Goal: Task Accomplishment & Management: Manage account settings

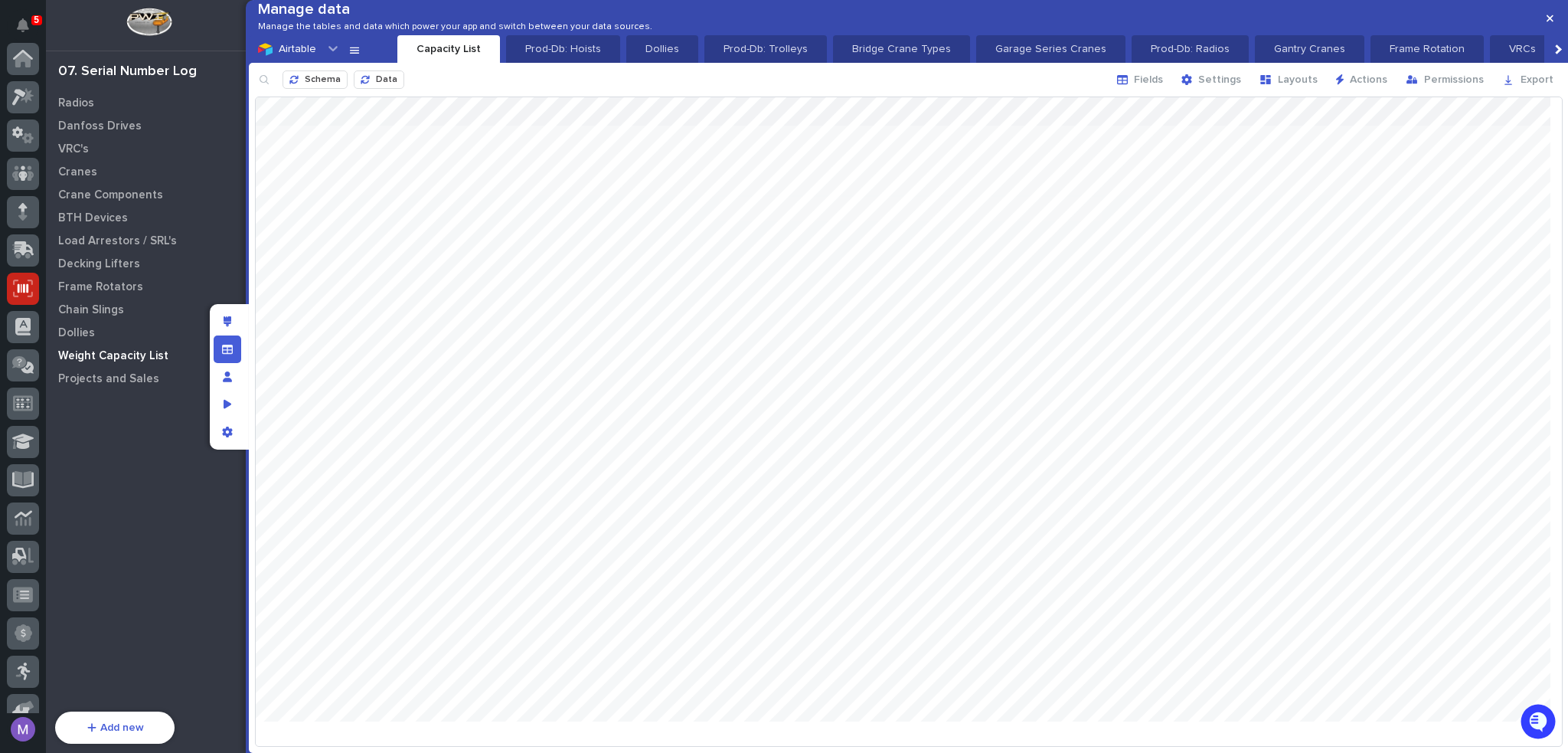
scroll to position [230, 0]
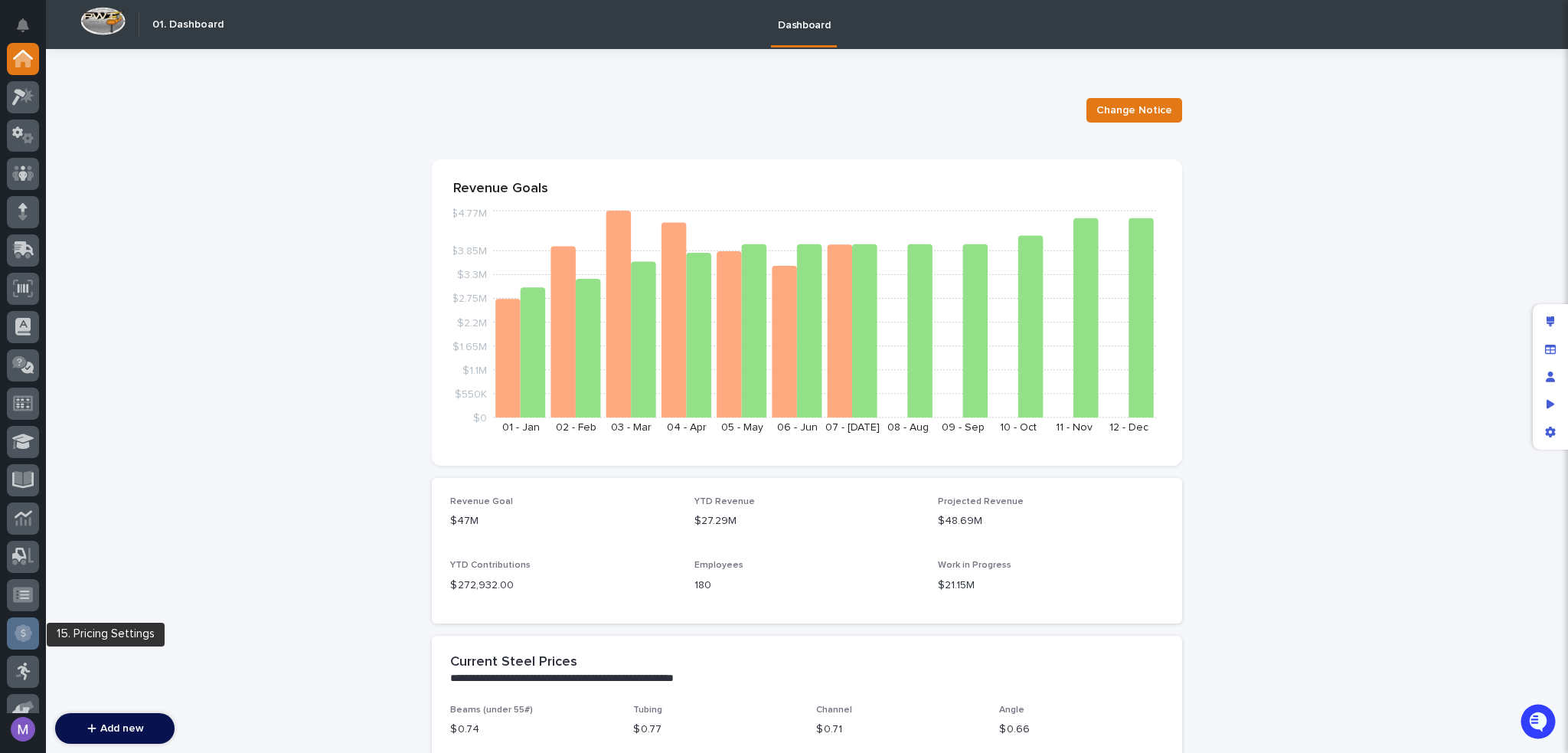
click at [33, 630] on div at bounding box center [23, 633] width 32 height 32
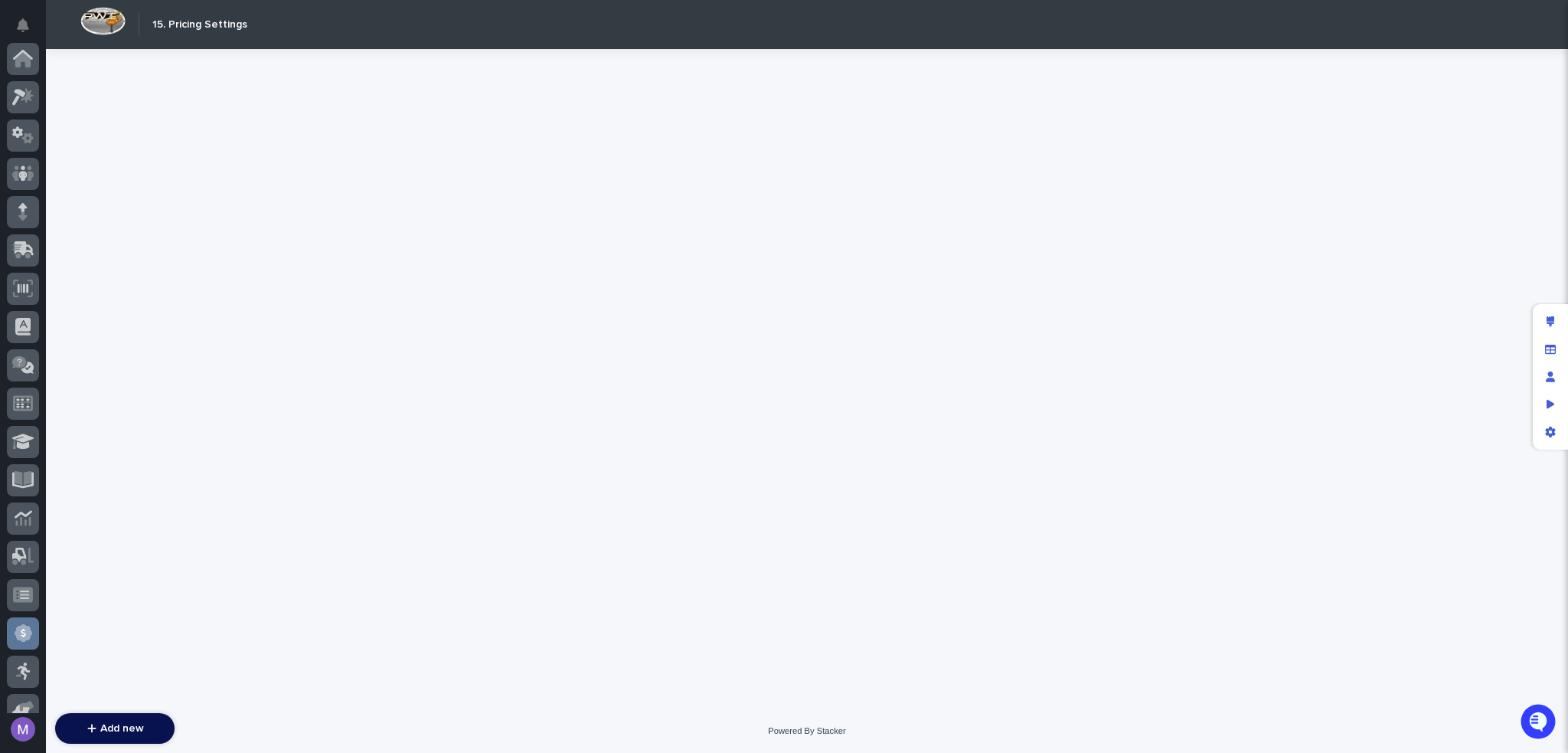
scroll to position [401, 0]
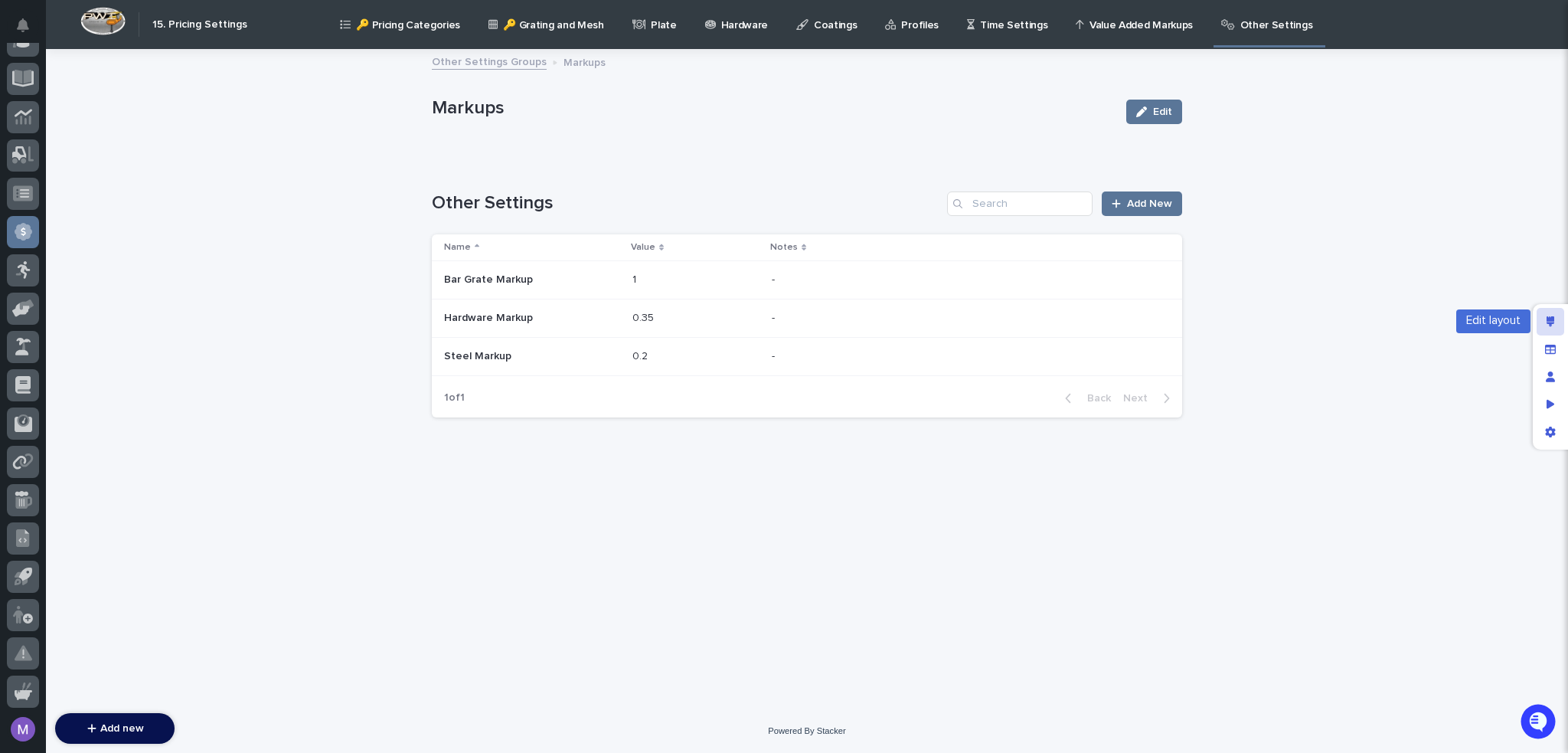
click at [1546, 317] on icon "Edit layout" at bounding box center [1550, 321] width 9 height 11
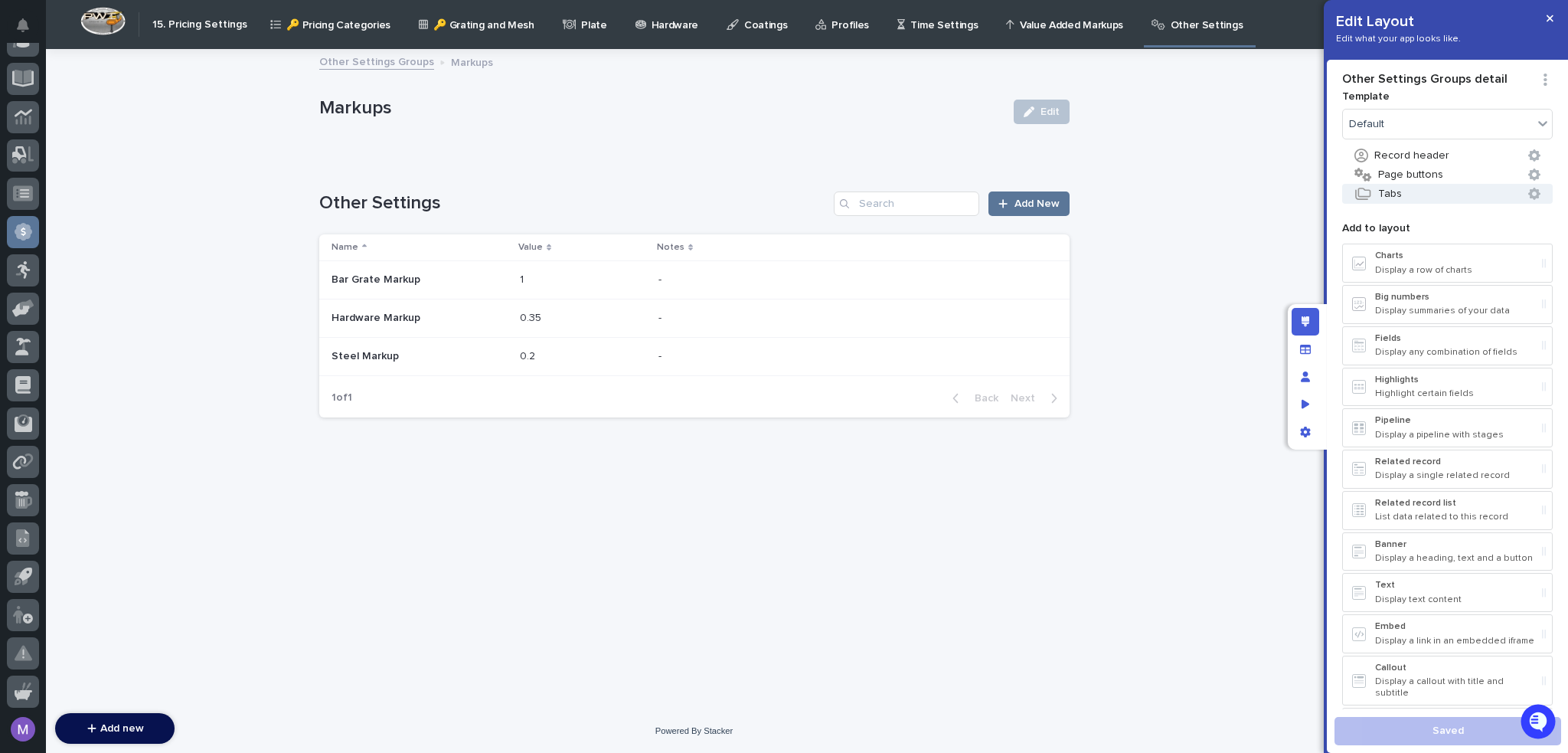
click at [1391, 195] on button "Tabs" at bounding box center [1447, 194] width 211 height 20
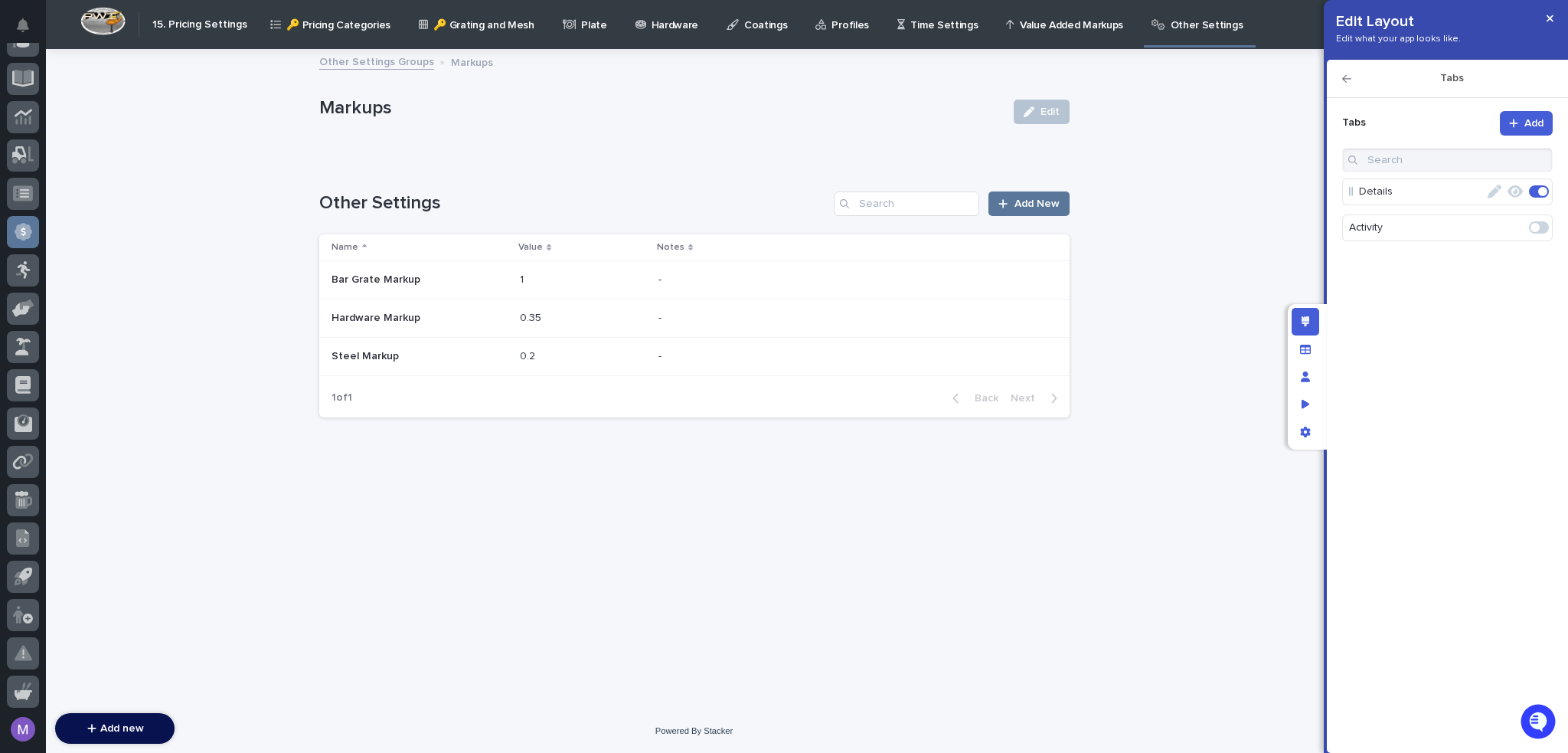
click at [1350, 81] on icon "button" at bounding box center [1346, 78] width 9 height 11
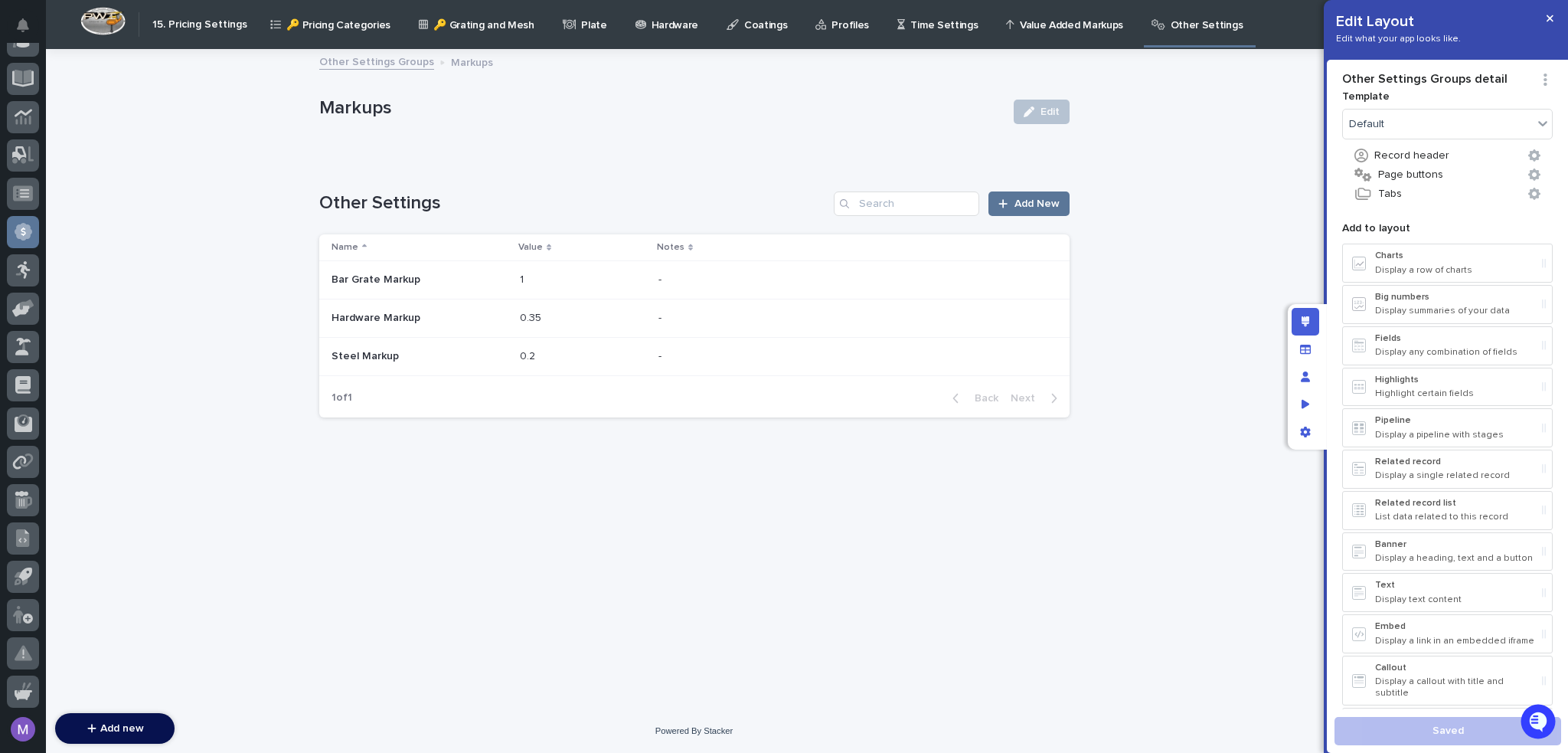
click at [1165, 32] on link "Other Settings" at bounding box center [1200, 23] width 99 height 46
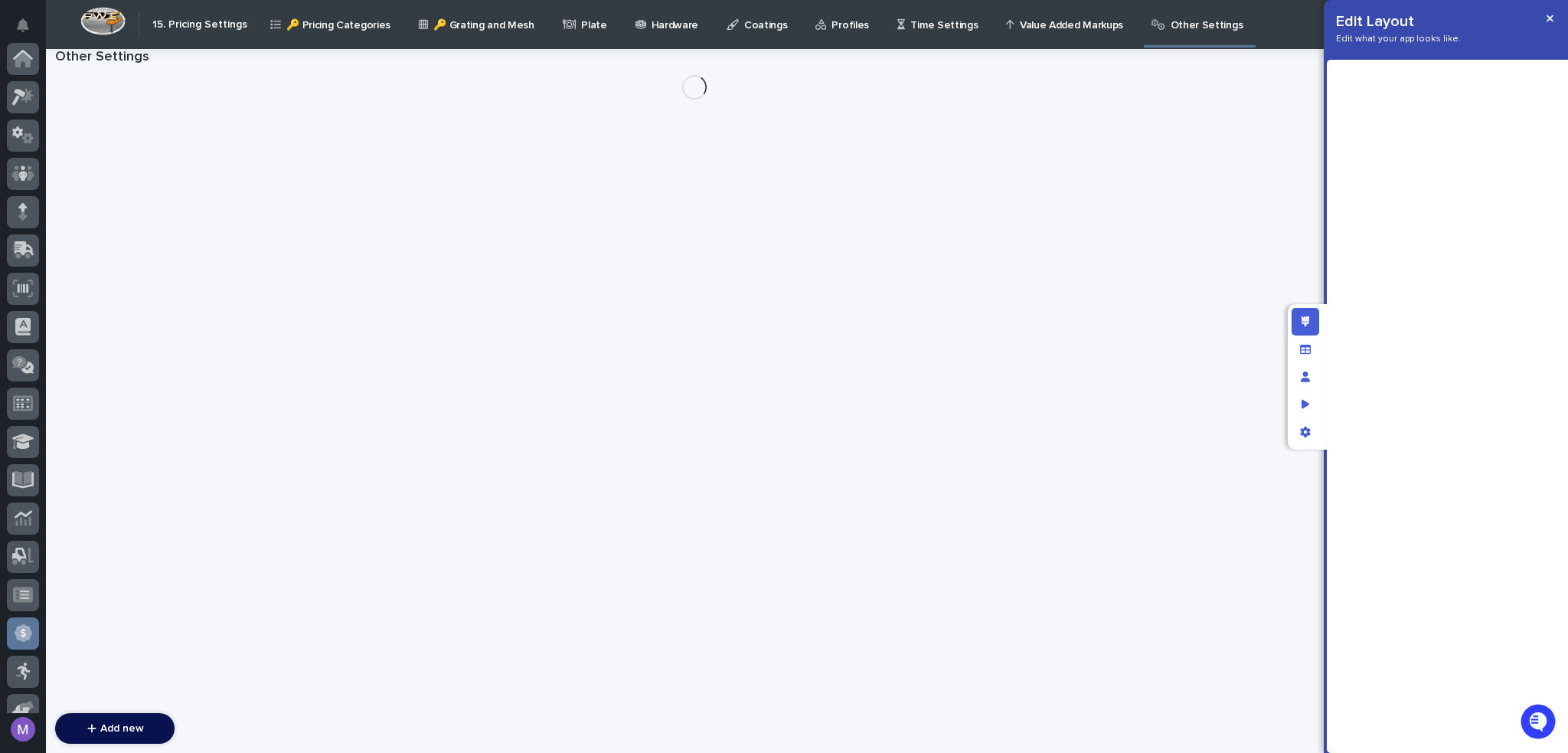
scroll to position [401, 0]
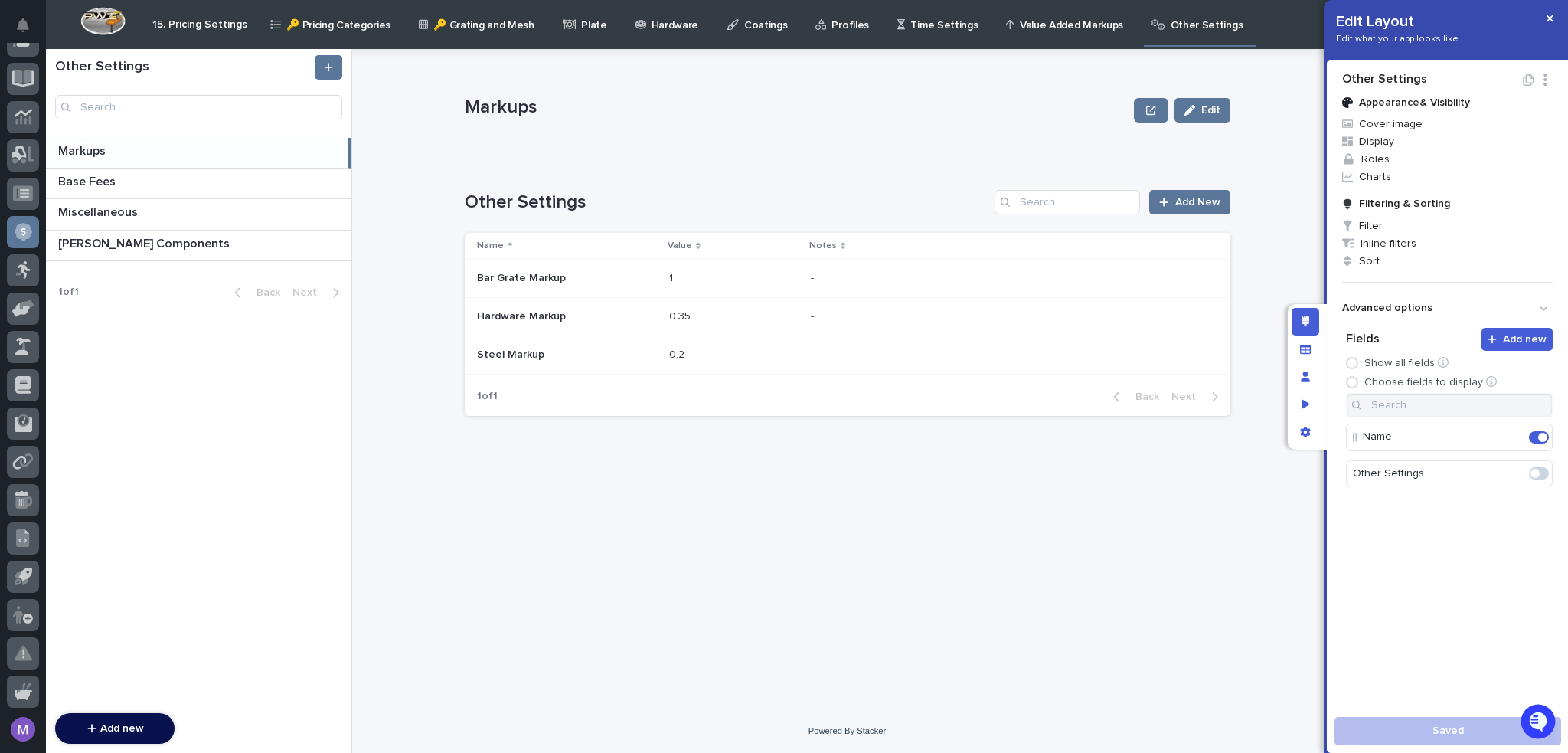
click at [693, 150] on div "Loading... Saving… Loading... Saving… Other Settings Add New Name Value Notes B…" at bounding box center [847, 285] width 766 height 284
click at [1310, 426] on div "App settings" at bounding box center [1306, 432] width 28 height 28
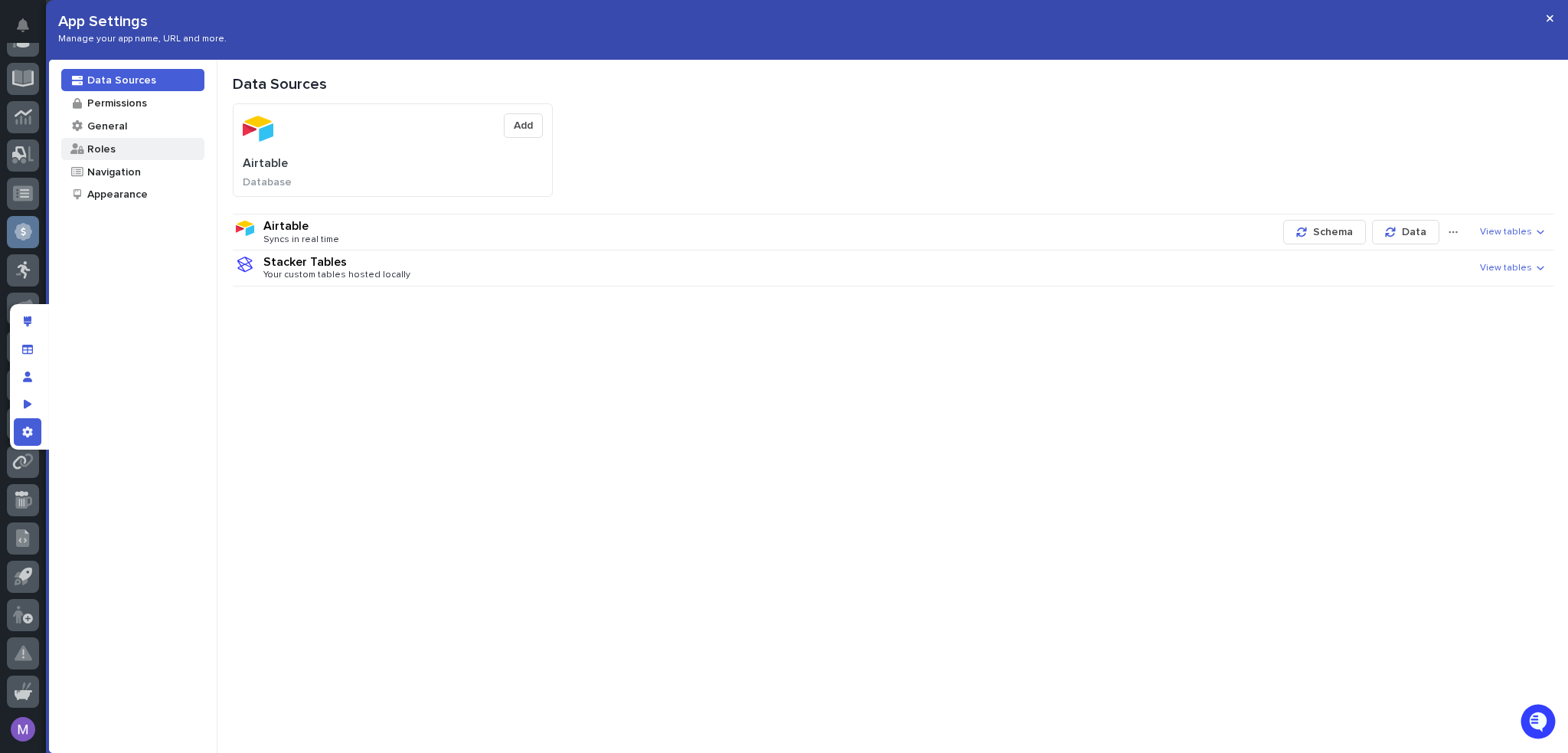
click at [110, 140] on div "Roles" at bounding box center [133, 149] width 144 height 22
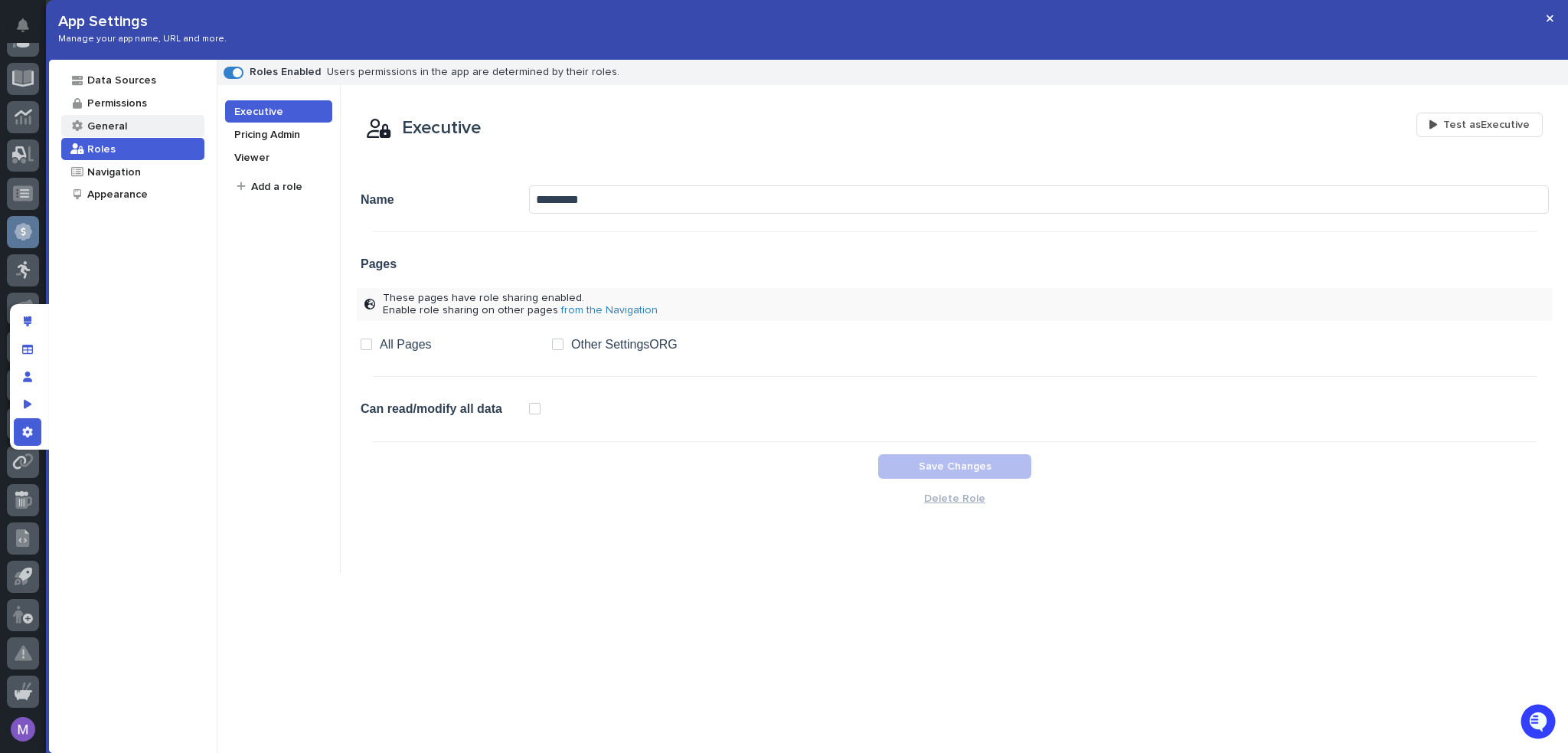
click at [125, 121] on div "General" at bounding box center [133, 126] width 144 height 22
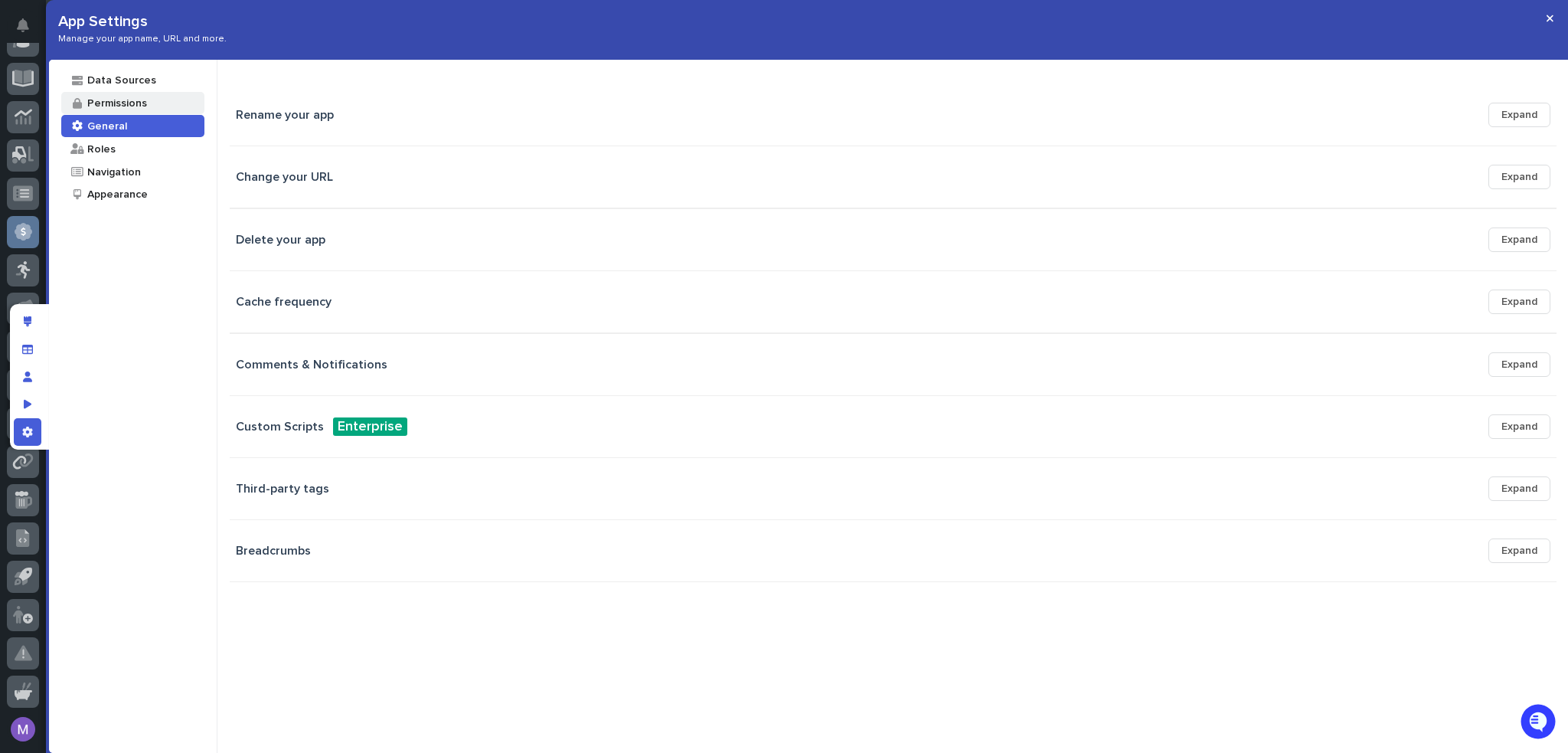
click at [129, 104] on div "Permissions" at bounding box center [117, 103] width 61 height 15
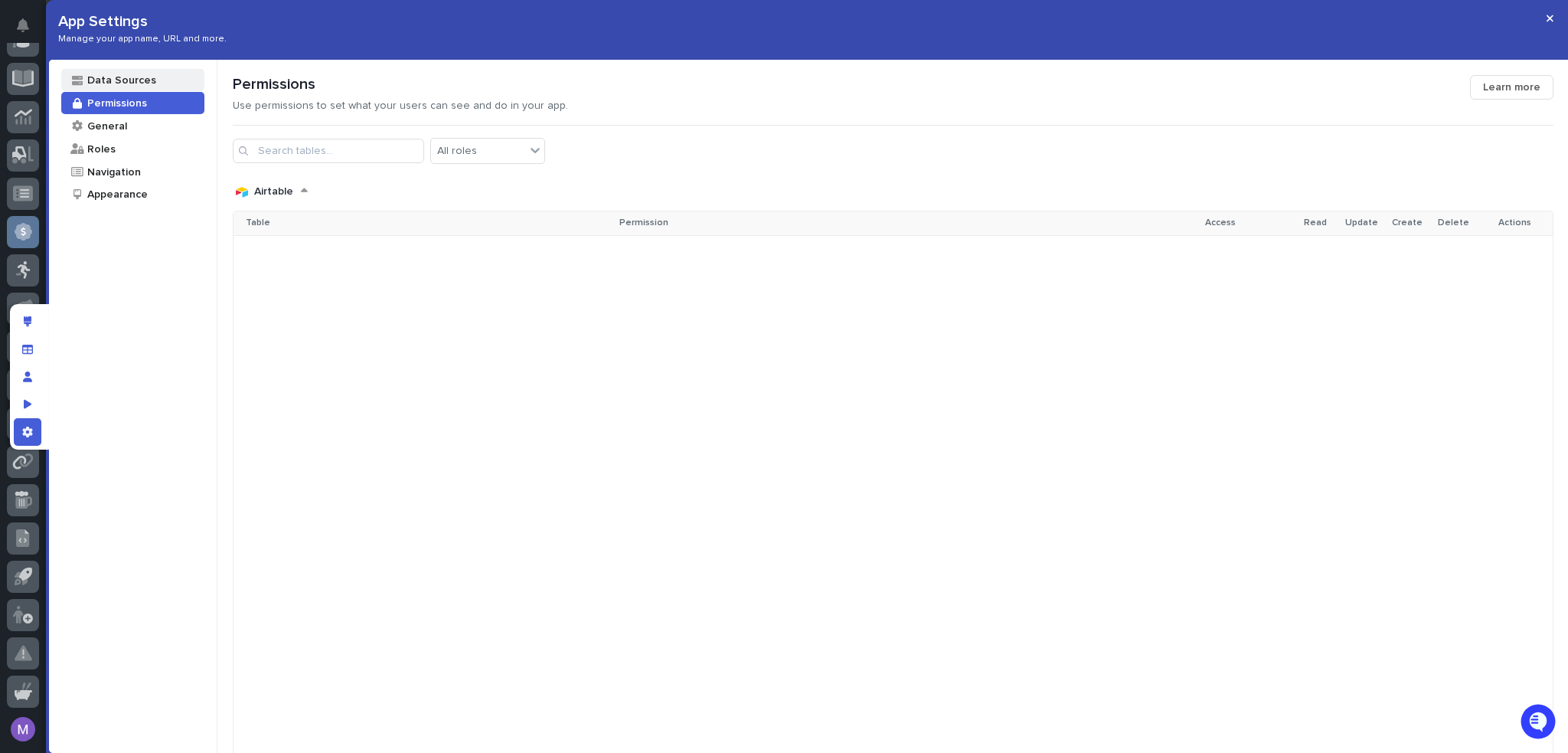
click at [138, 85] on div "Data Sources" at bounding box center [121, 79] width 70 height 15
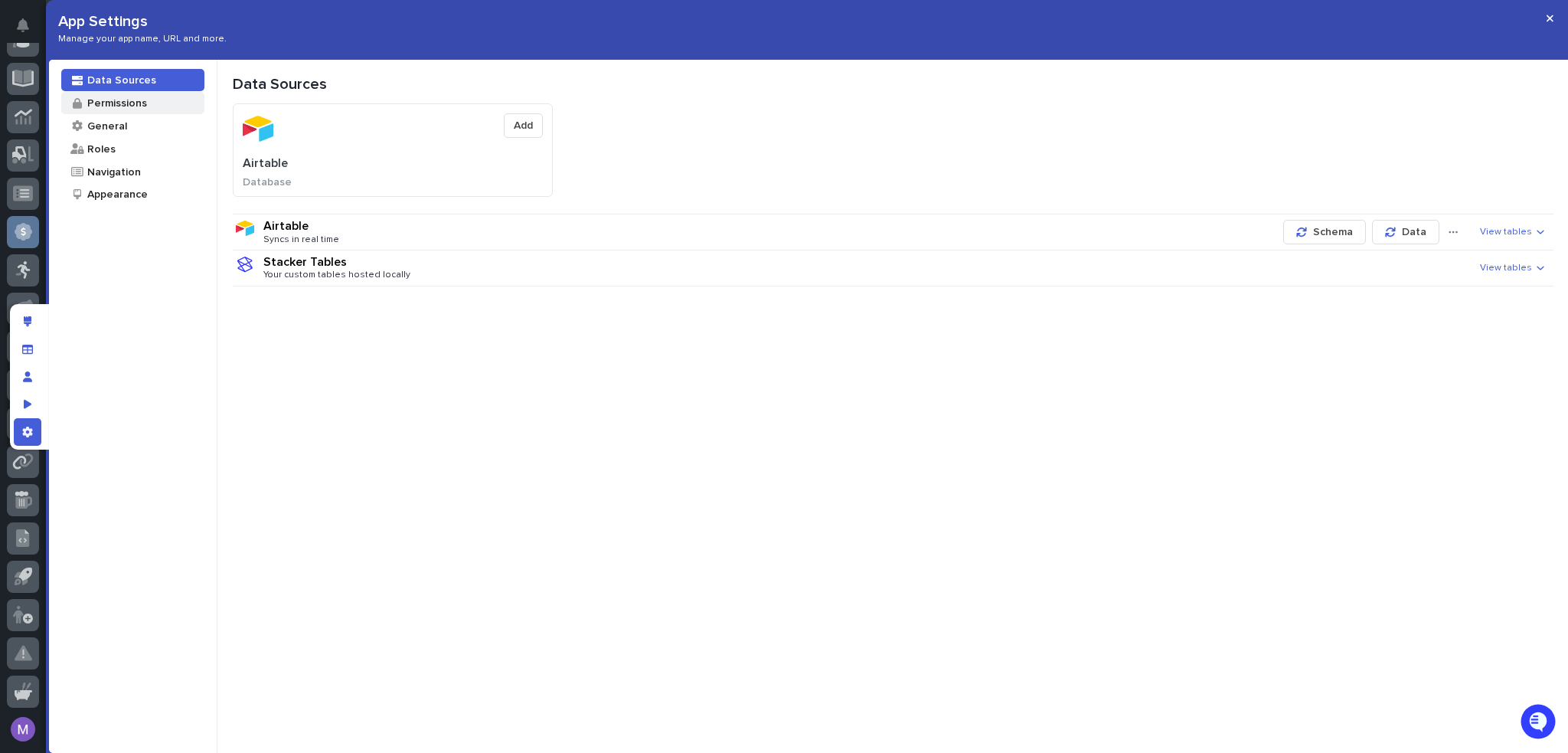
click at [132, 102] on div "Permissions" at bounding box center [117, 103] width 61 height 15
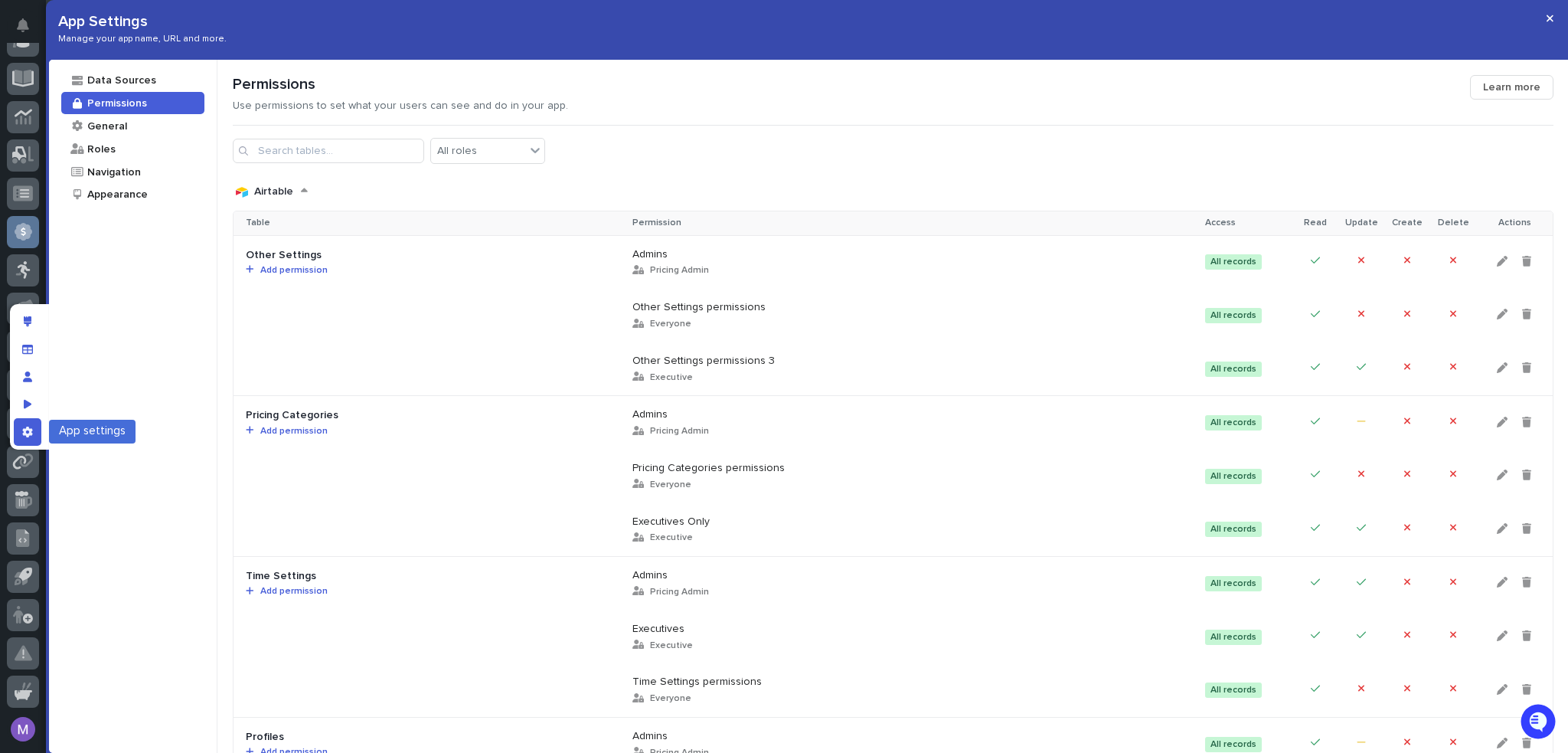
click at [33, 425] on div "App settings" at bounding box center [28, 432] width 28 height 28
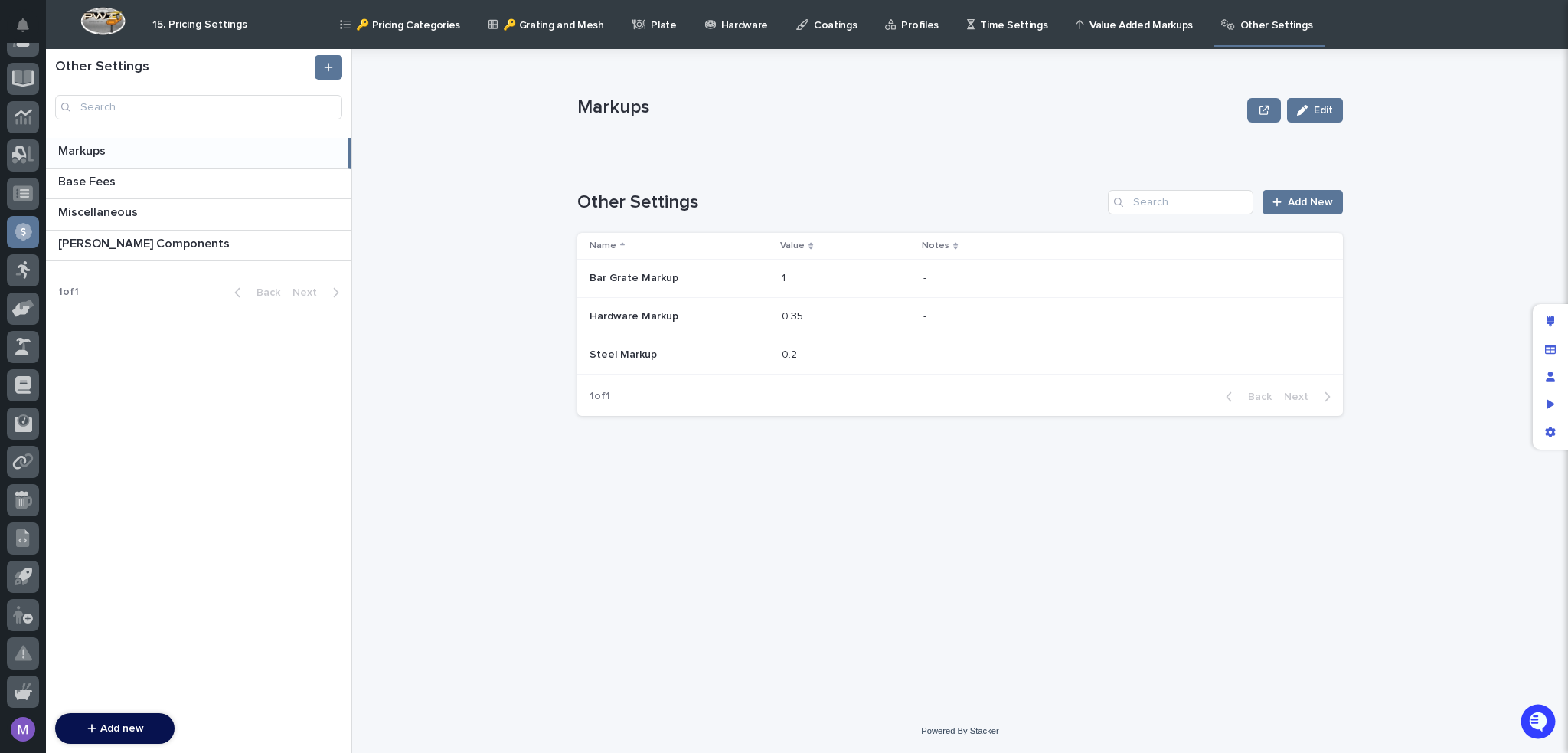
click at [478, 230] on div "Markups Edit Markups Edit Sorry, there was an error saving your record. Please …" at bounding box center [969, 400] width 1198 height 703
click at [493, 182] on div "Markups Edit Markups Edit Sorry, there was an error saving your record. Please …" at bounding box center [969, 400] width 1198 height 703
click at [1550, 377] on icon "Manage users" at bounding box center [1550, 376] width 9 height 11
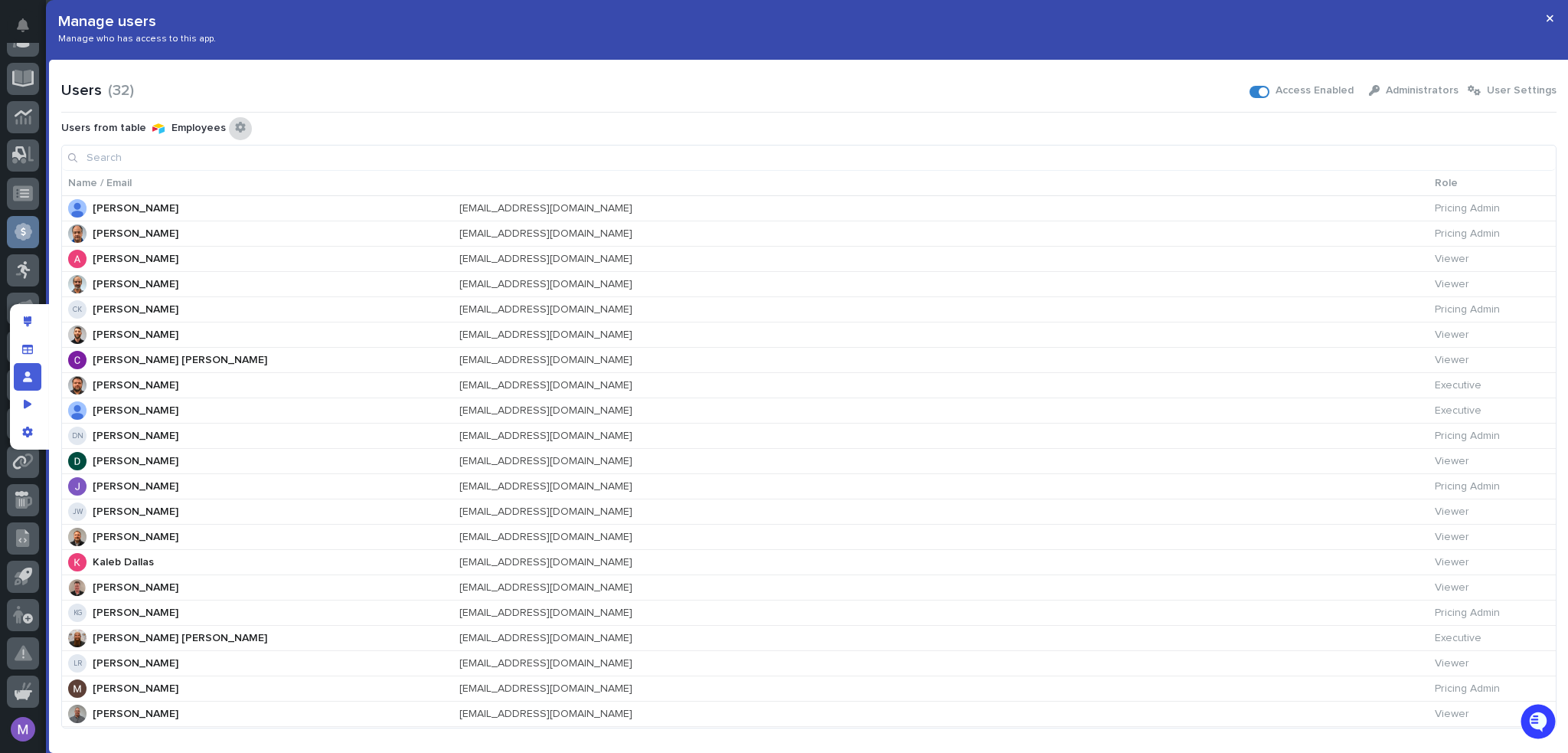
click at [235, 126] on icon "Configure connected user table" at bounding box center [240, 127] width 10 height 11
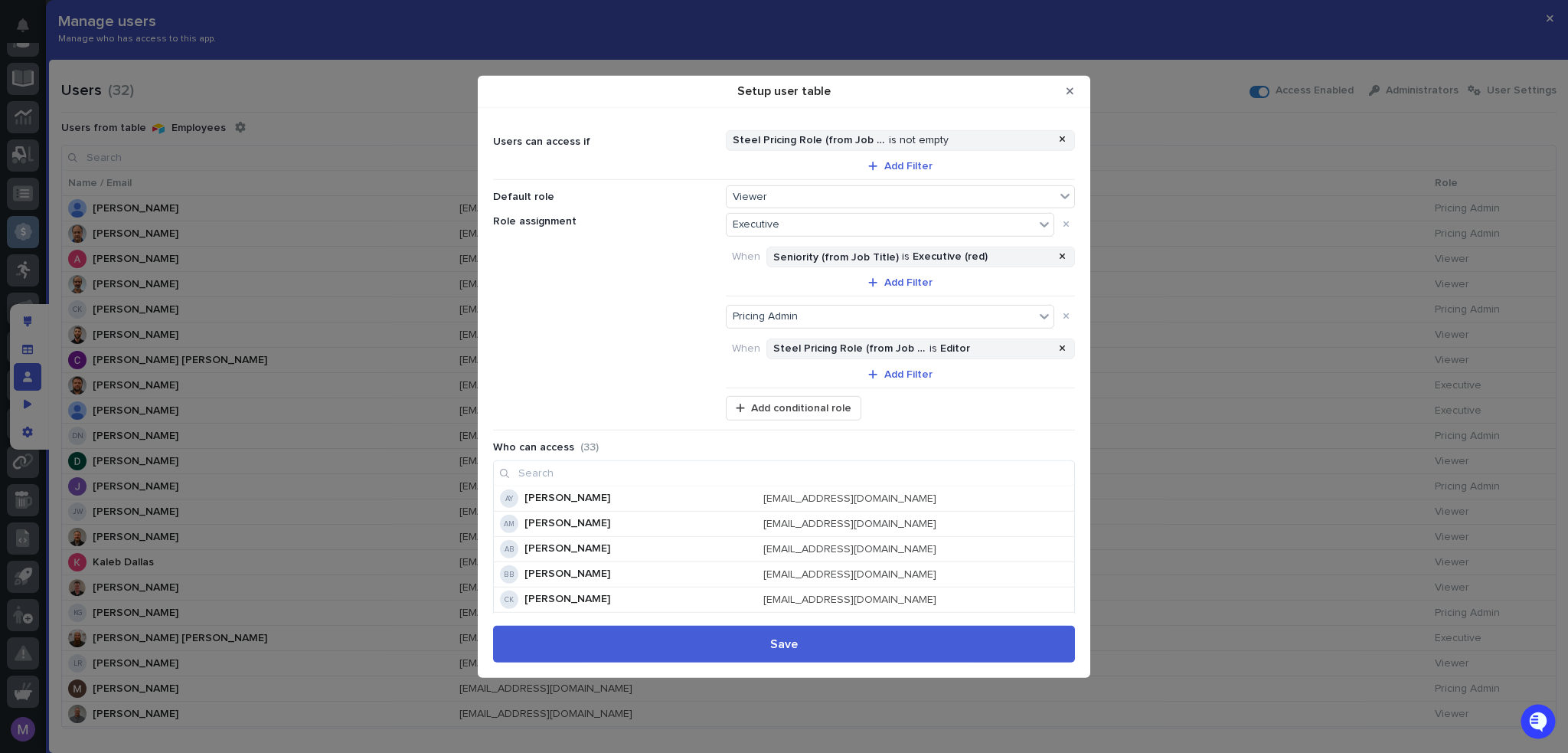
scroll to position [54, 0]
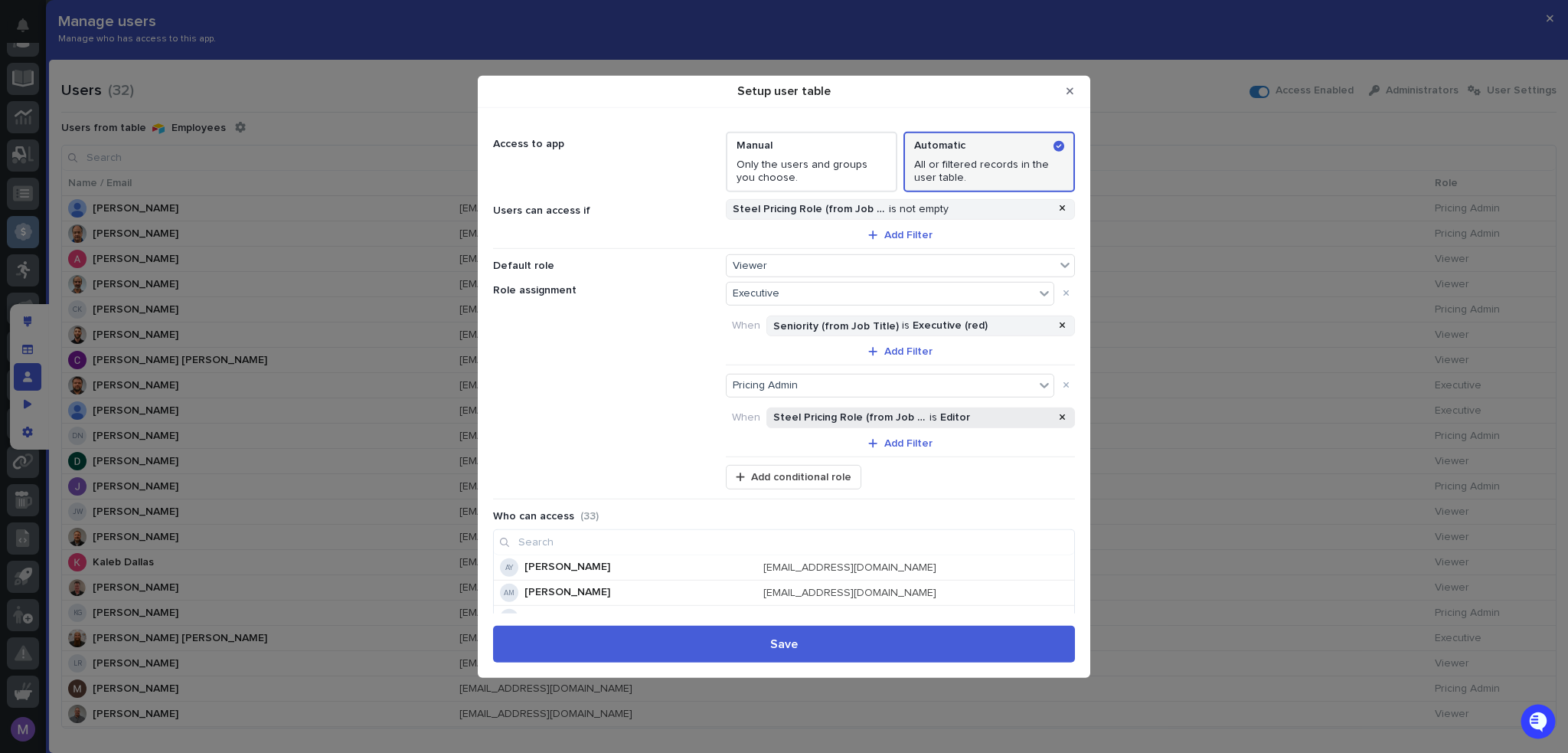
click at [899, 412] on span "Steel Pricing Role (from Job Title)" at bounding box center [850, 417] width 154 height 13
click at [922, 511] on span "Done" at bounding box center [914, 511] width 28 height 11
click at [622, 353] on div "Role assignment Executive When Seniority (from Job Title) is Executive (red) Ad…" at bounding box center [784, 371] width 581 height 184
click at [1072, 86] on icon "Close Modal" at bounding box center [1070, 91] width 7 height 11
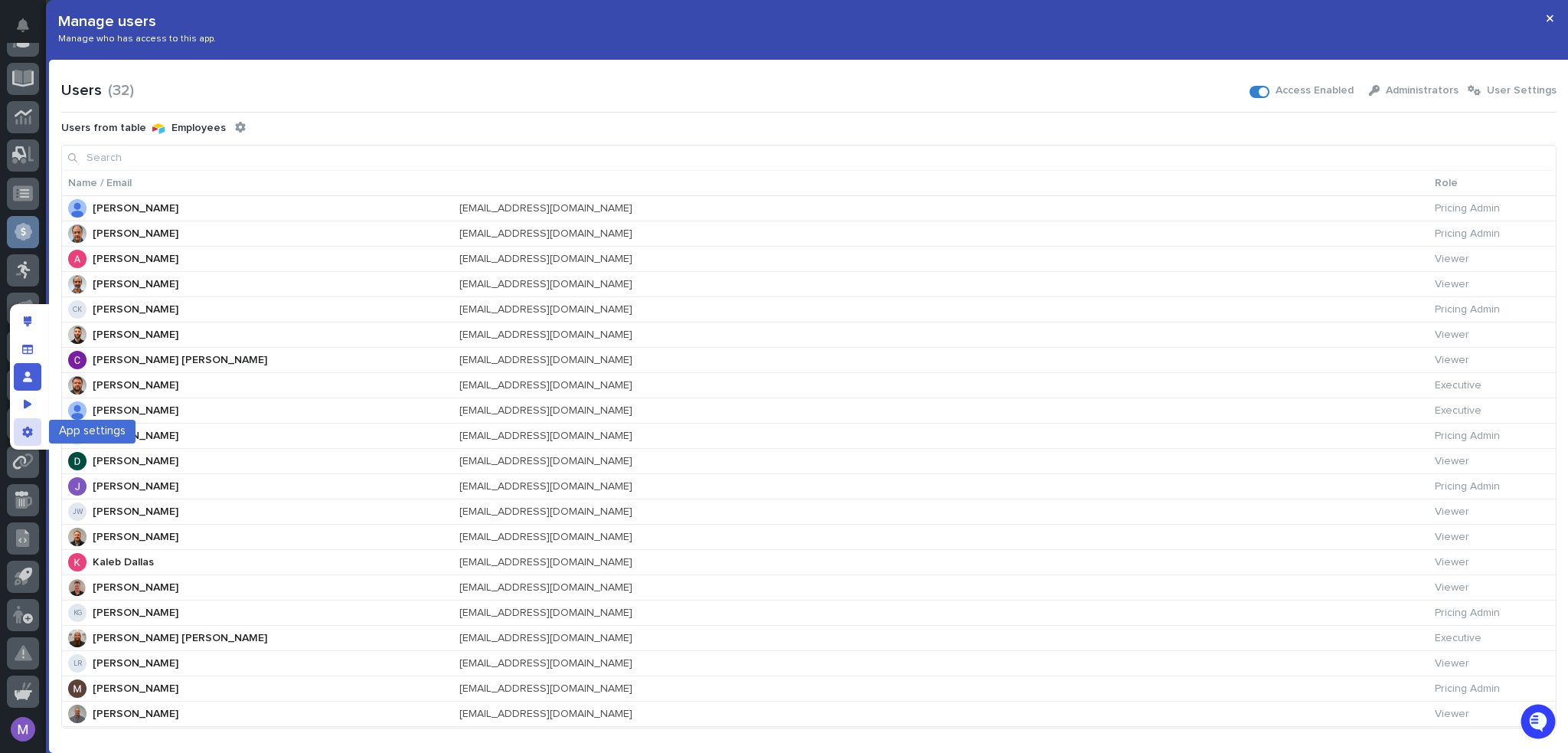
click at [22, 427] on div "App settings" at bounding box center [28, 432] width 28 height 28
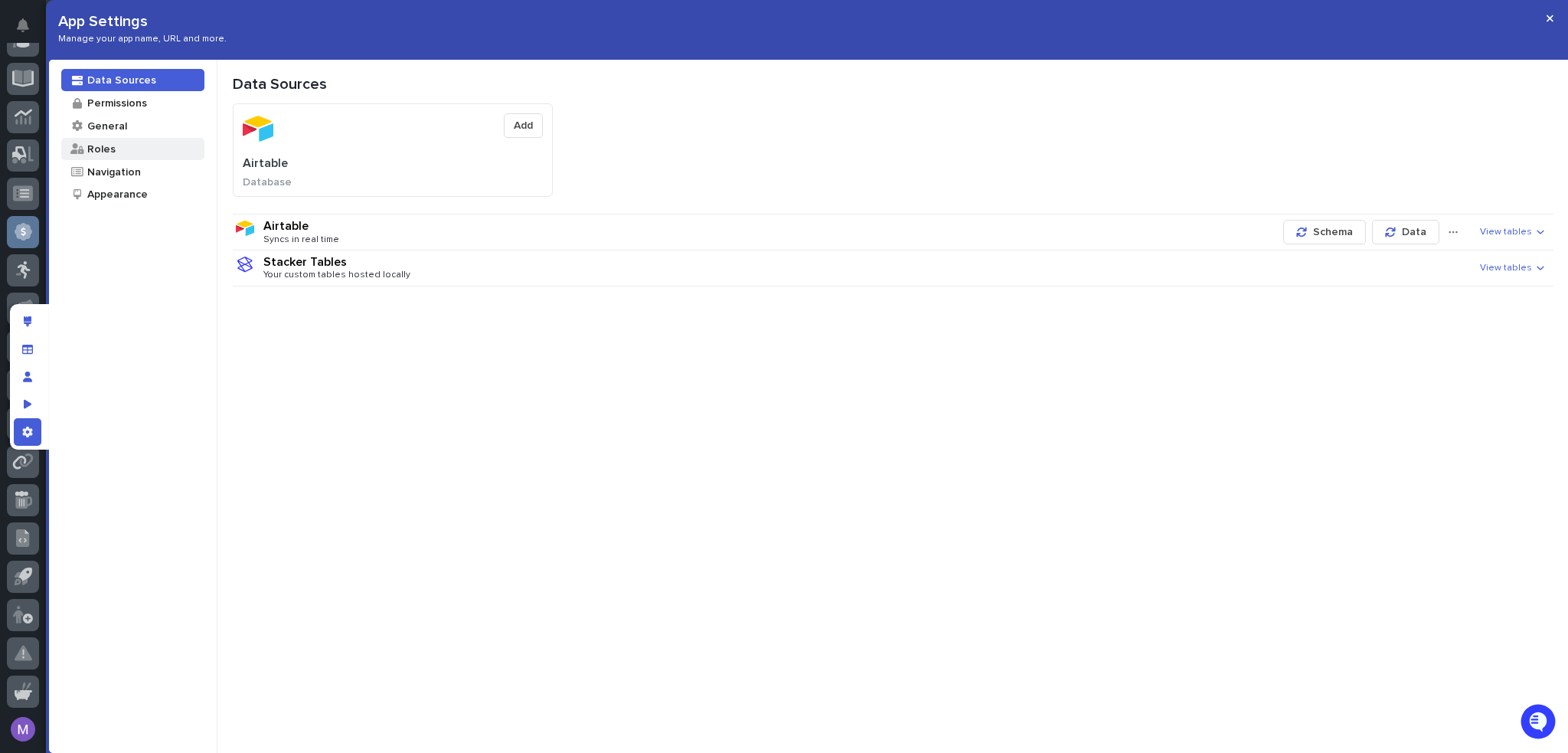
click at [135, 158] on div "Roles" at bounding box center [133, 149] width 144 height 22
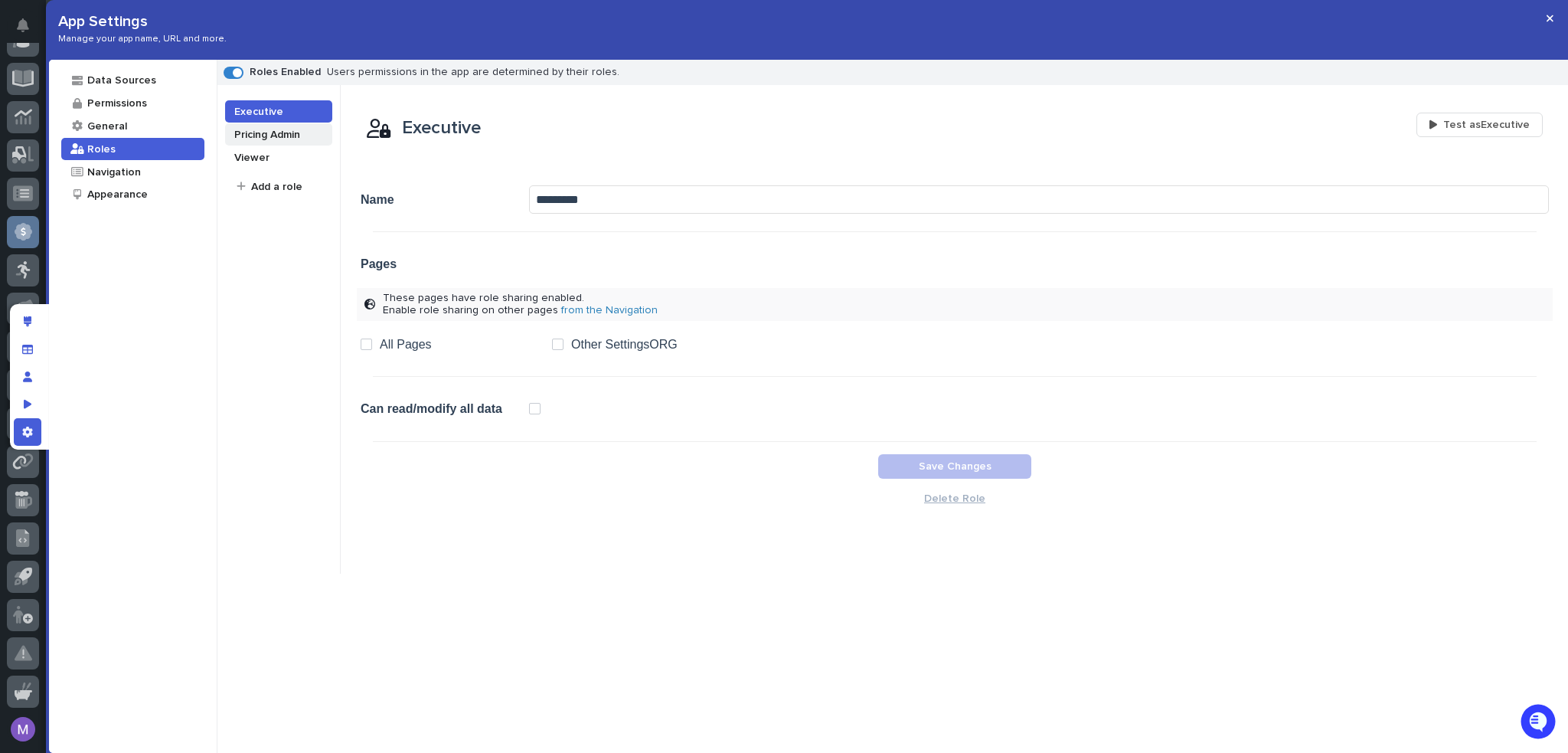
click at [264, 131] on div "Pricing Admin" at bounding box center [266, 134] width 67 height 15
click at [33, 379] on div "Manage users" at bounding box center [28, 376] width 28 height 28
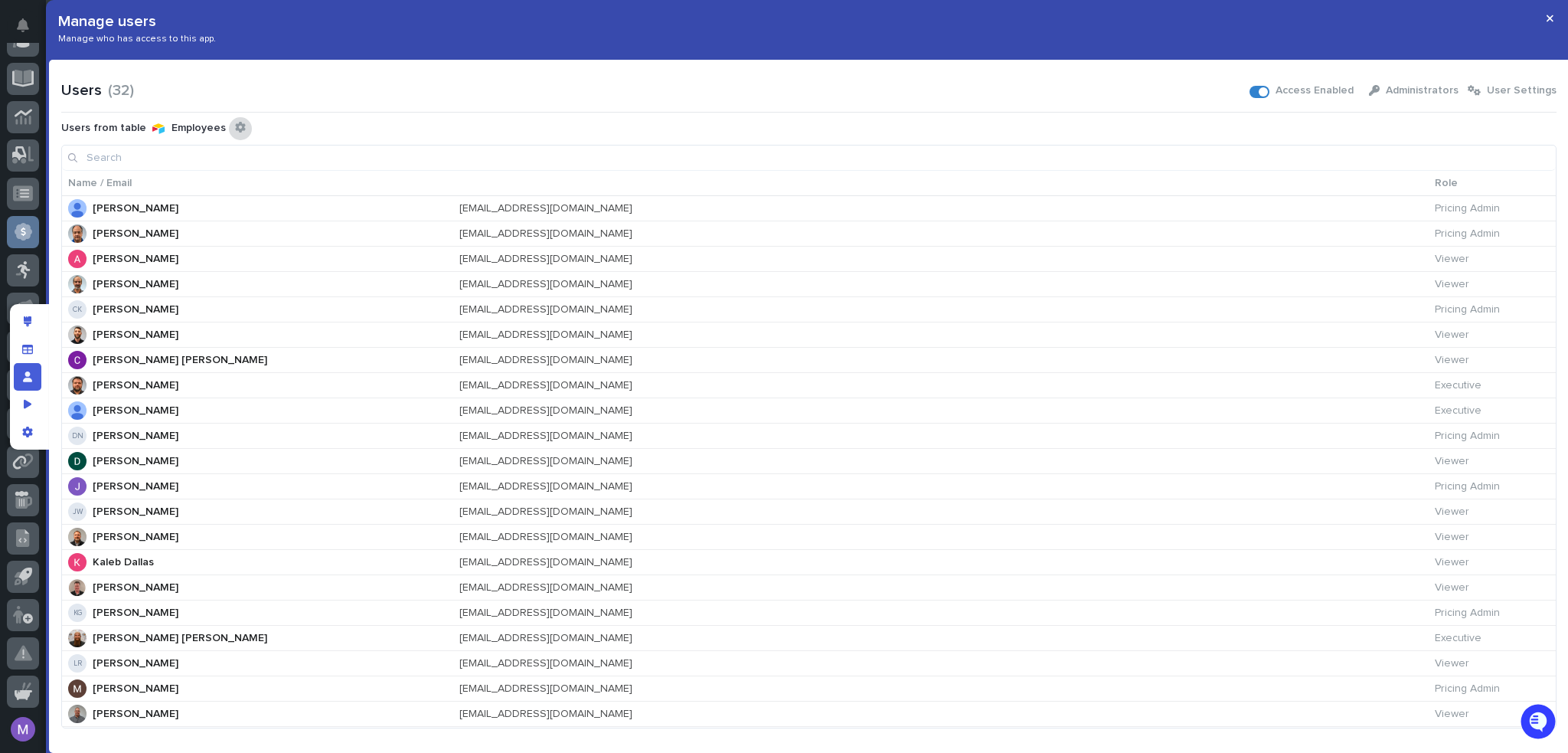
click at [235, 124] on icon "Configure connected user table" at bounding box center [240, 127] width 11 height 11
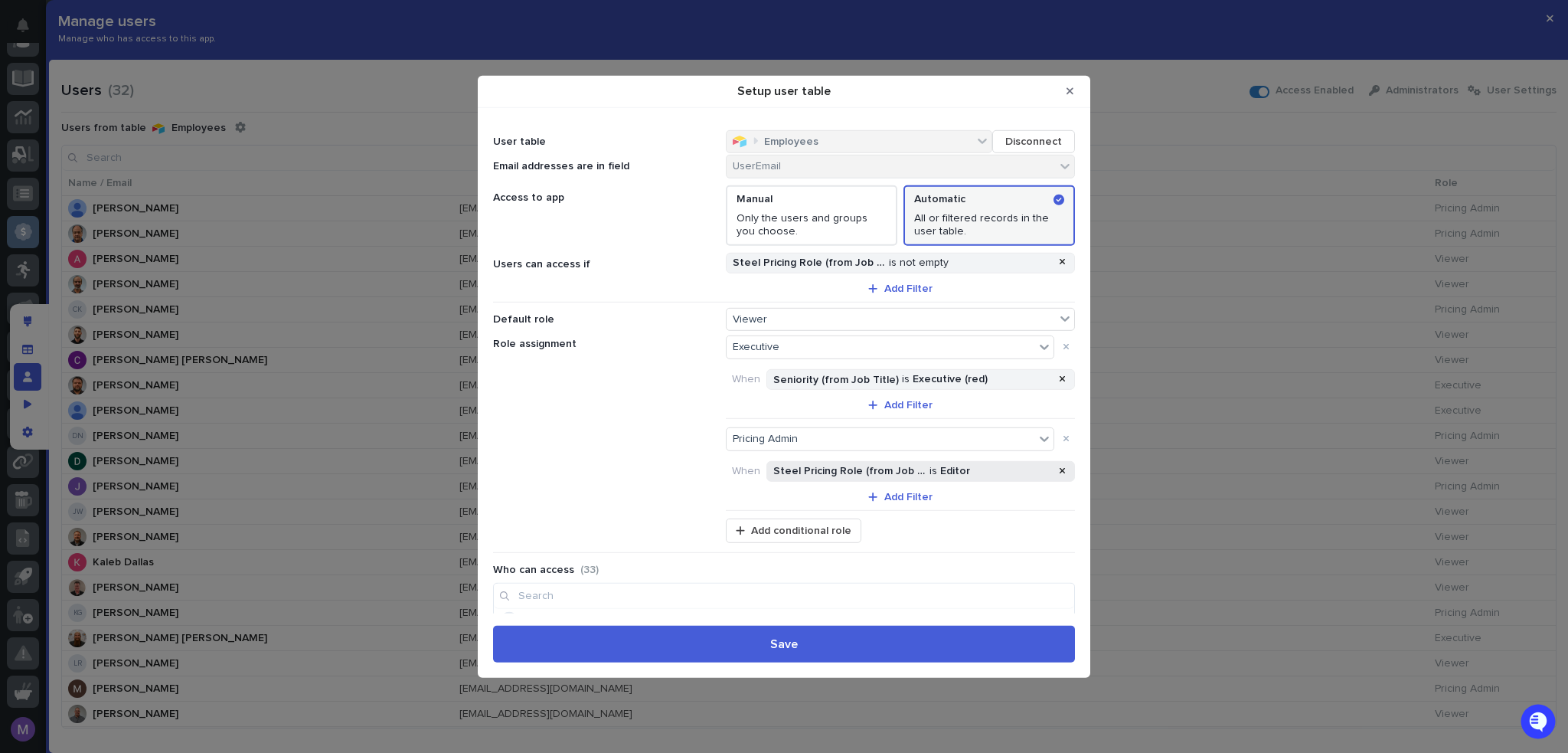
click at [940, 466] on div "Editor" at bounding box center [955, 471] width 30 height 13
click at [834, 531] on div "Editor" at bounding box center [904, 528] width 271 height 22
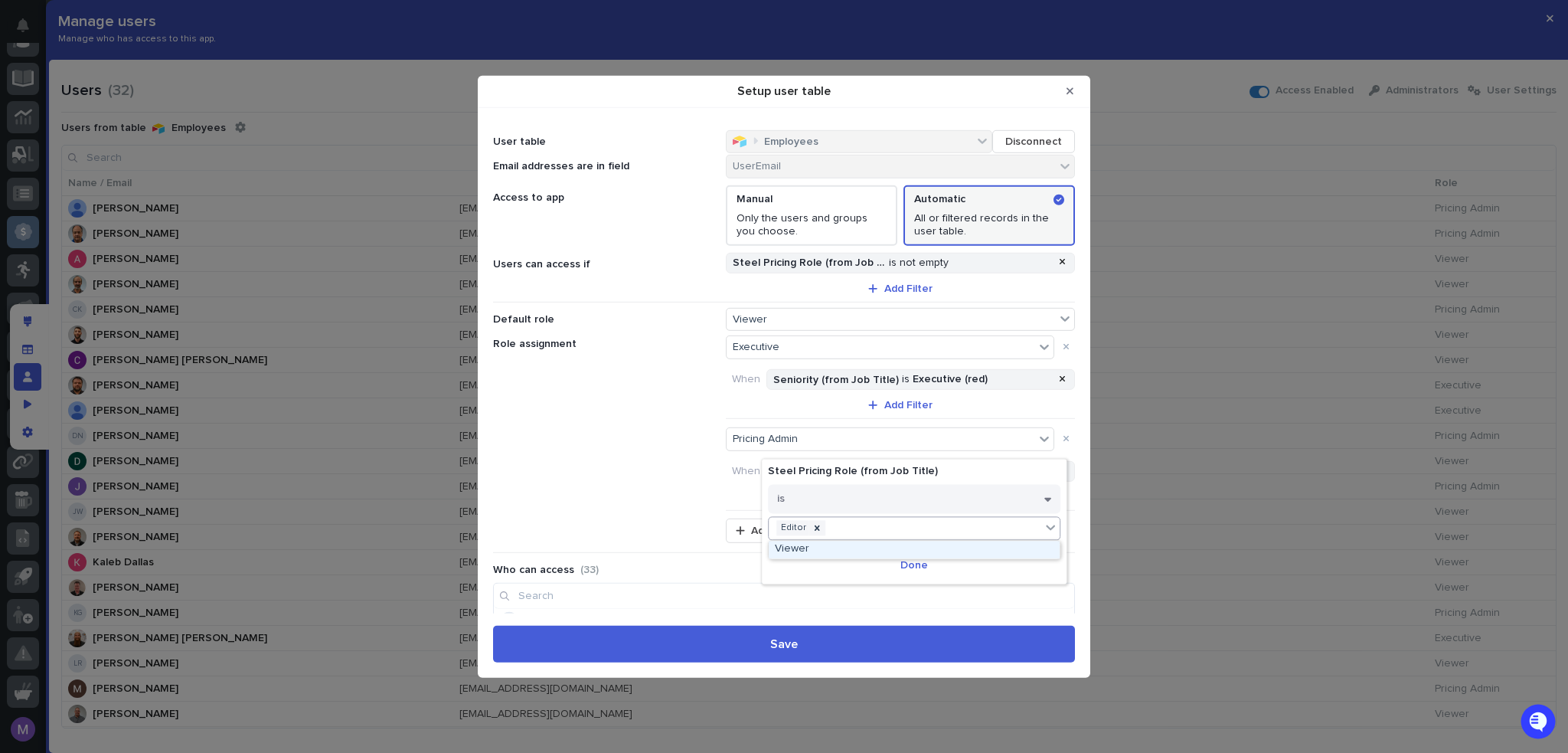
click at [692, 500] on div "Role assignment Executive When Seniority (from Job Title) is Executive (red) Ad…" at bounding box center [784, 424] width 581 height 184
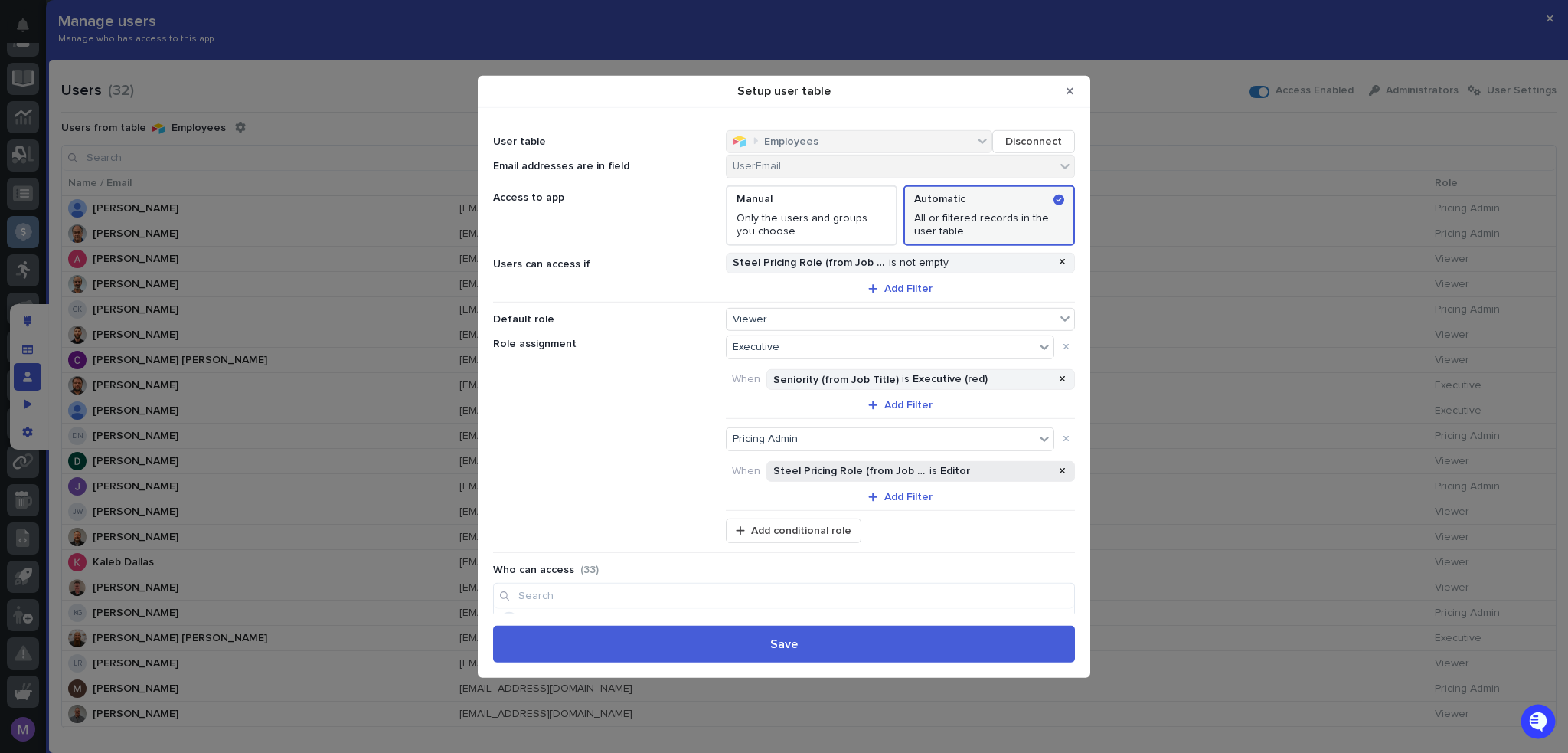
click at [845, 465] on span "Steel Pricing Role (from Job Title)" at bounding box center [850, 471] width 154 height 13
click at [922, 563] on span "Done" at bounding box center [914, 565] width 28 height 11
click at [575, 449] on div "Role assignment Executive When Seniority (from Job Title) is Executive (red) Ad…" at bounding box center [784, 424] width 581 height 184
drag, startPoint x: 1069, startPoint y: 86, endPoint x: 1061, endPoint y: 99, distance: 15.3
click at [1069, 87] on icon "Close Modal" at bounding box center [1070, 91] width 7 height 11
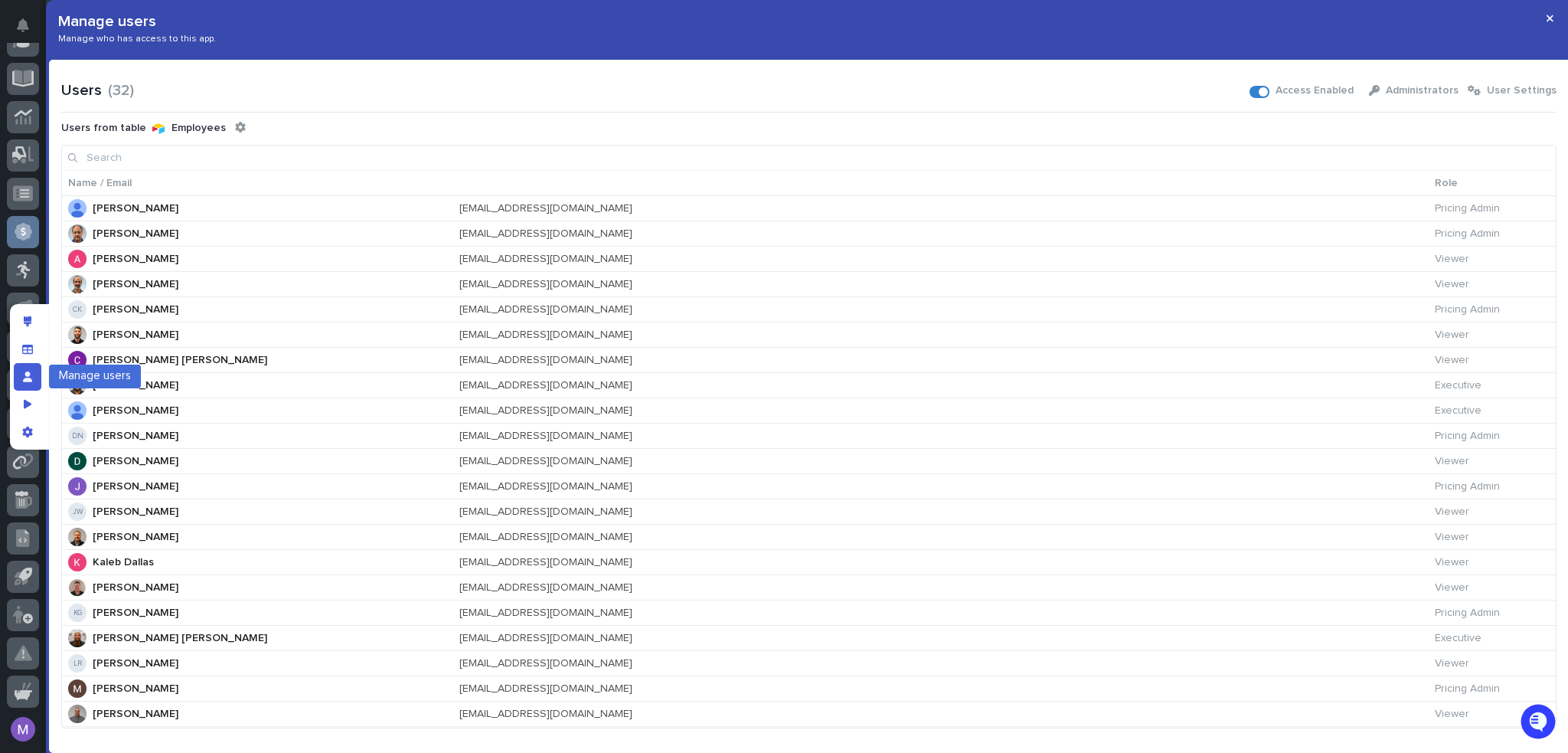
click at [27, 384] on div "Manage users" at bounding box center [28, 376] width 28 height 28
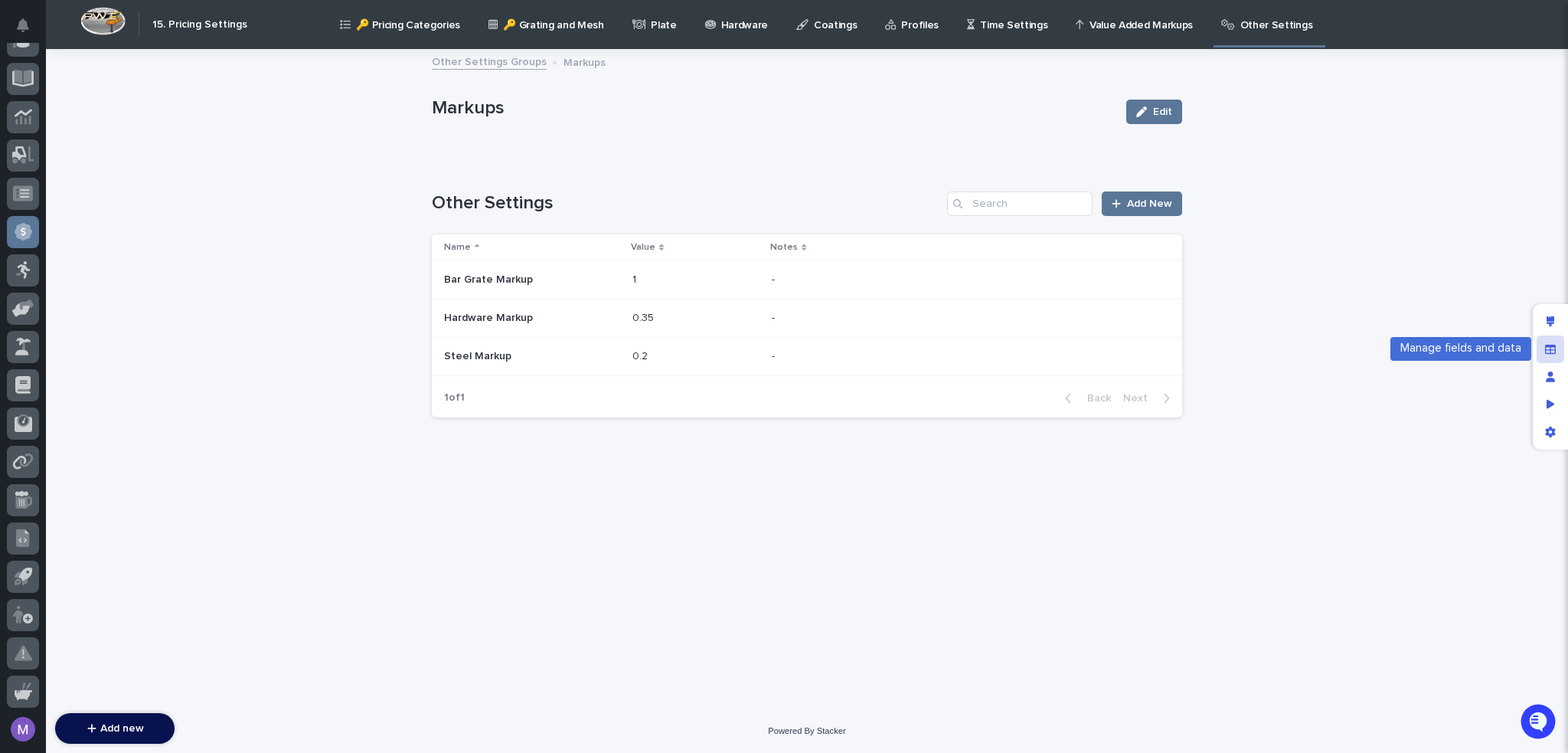
click at [1559, 352] on div "Manage fields and data" at bounding box center [1550, 350] width 28 height 28
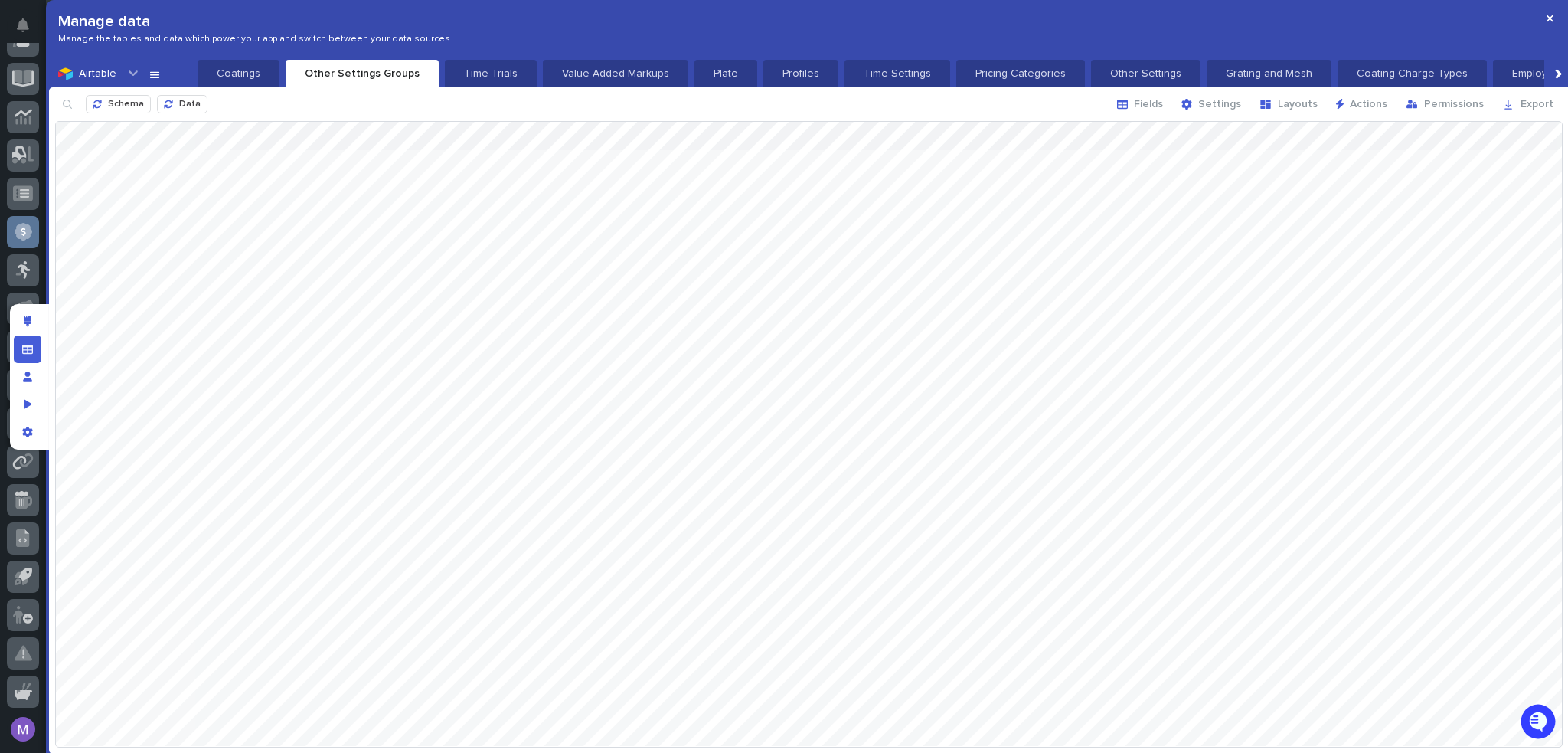
click at [389, 232] on div at bounding box center [808, 434] width 1506 height 624
drag, startPoint x: 264, startPoint y: 131, endPoint x: 915, endPoint y: 167, distance: 652.0
click at [915, 167] on div at bounding box center [808, 434] width 1506 height 624
click at [456, 418] on div at bounding box center [808, 434] width 1506 height 624
click at [323, 322] on div at bounding box center [808, 434] width 1506 height 624
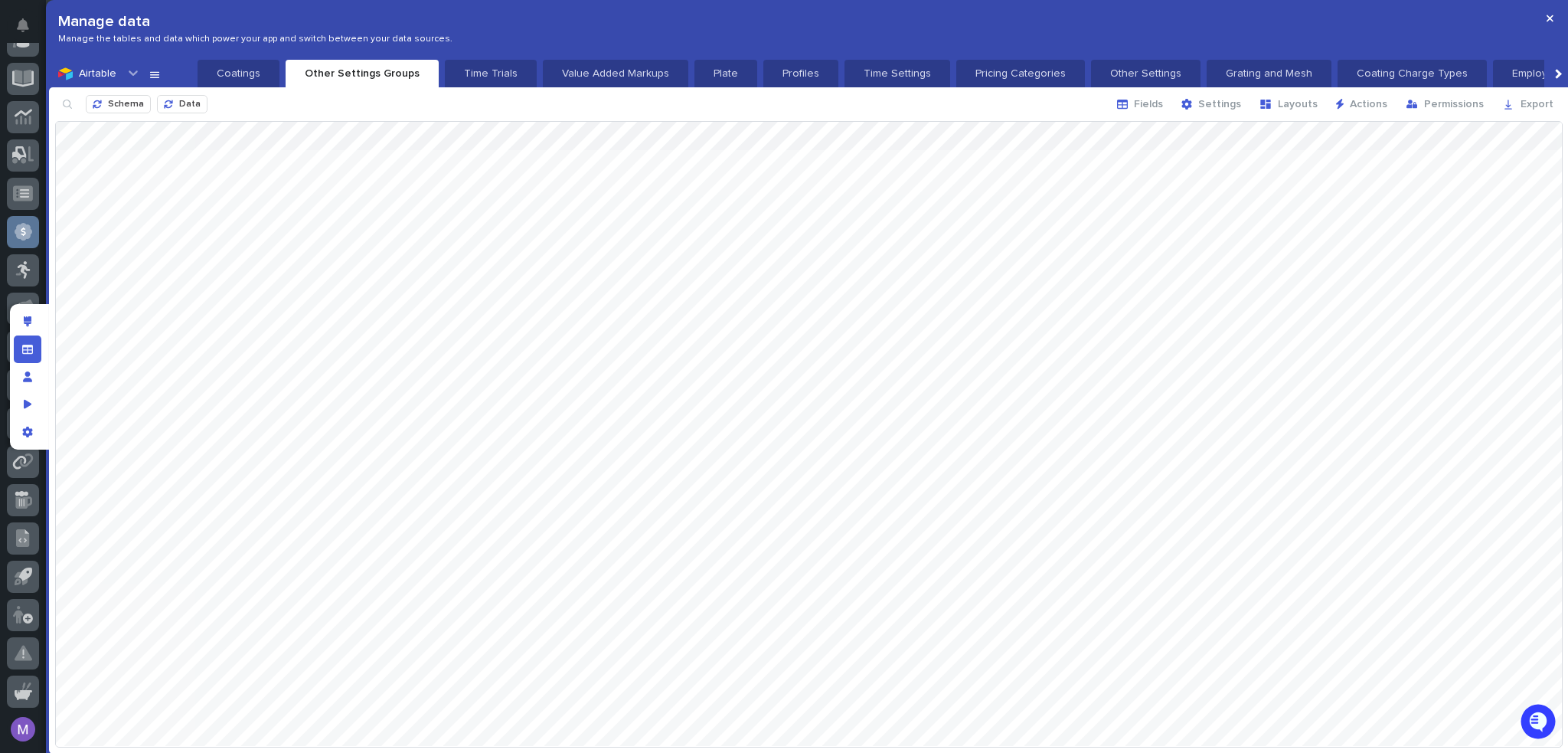
click at [905, 265] on div at bounding box center [808, 434] width 1506 height 624
click at [757, 217] on div at bounding box center [808, 434] width 1506 height 624
